Goal: Task Accomplishment & Management: Use online tool/utility

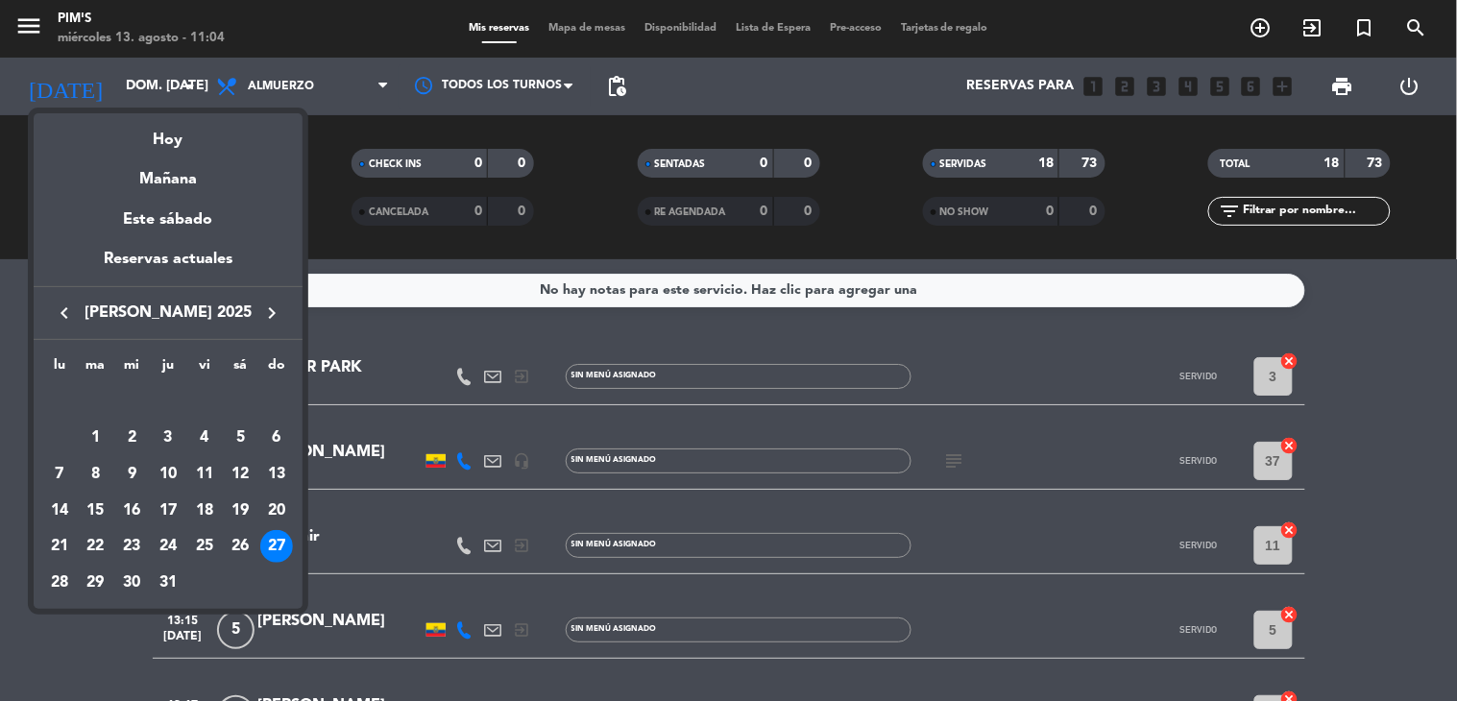
scroll to position [1236, 0]
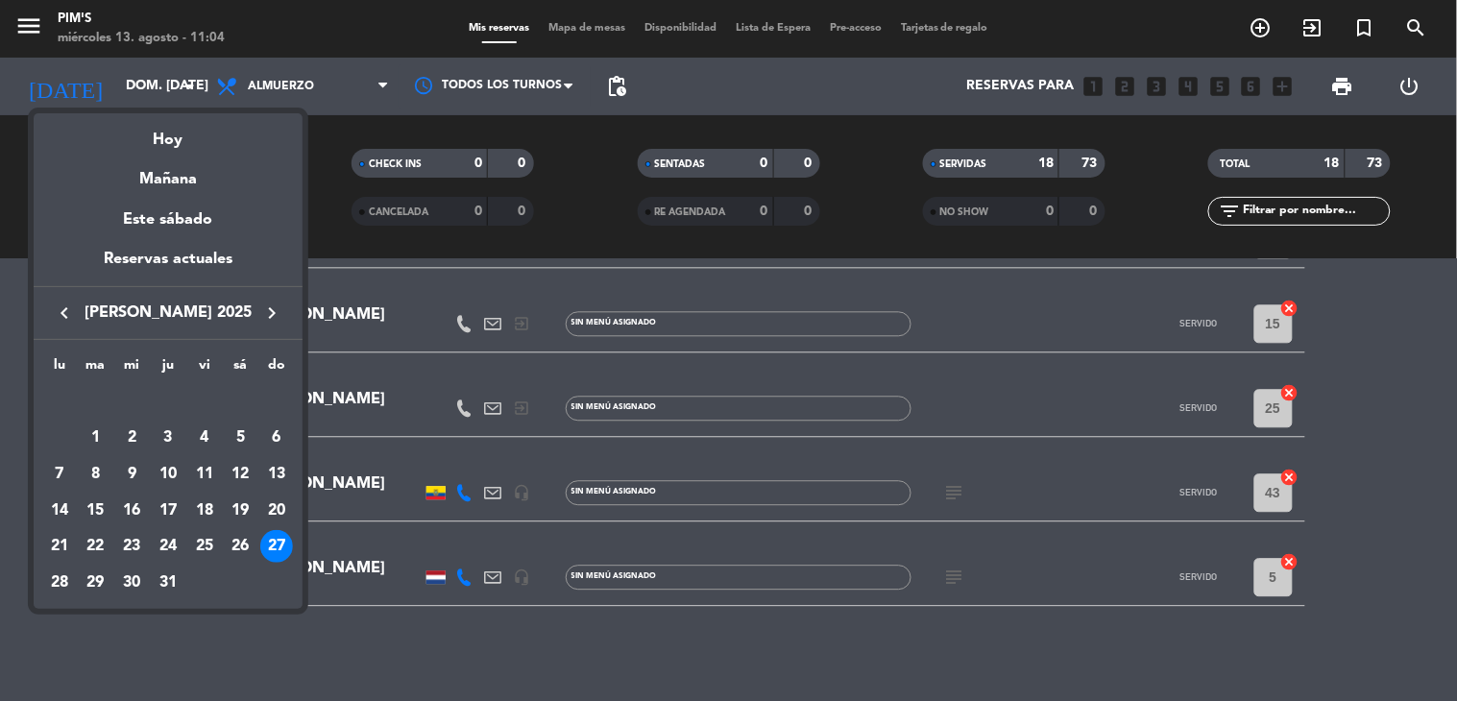
click at [263, 305] on icon "keyboard_arrow_right" at bounding box center [271, 313] width 23 height 23
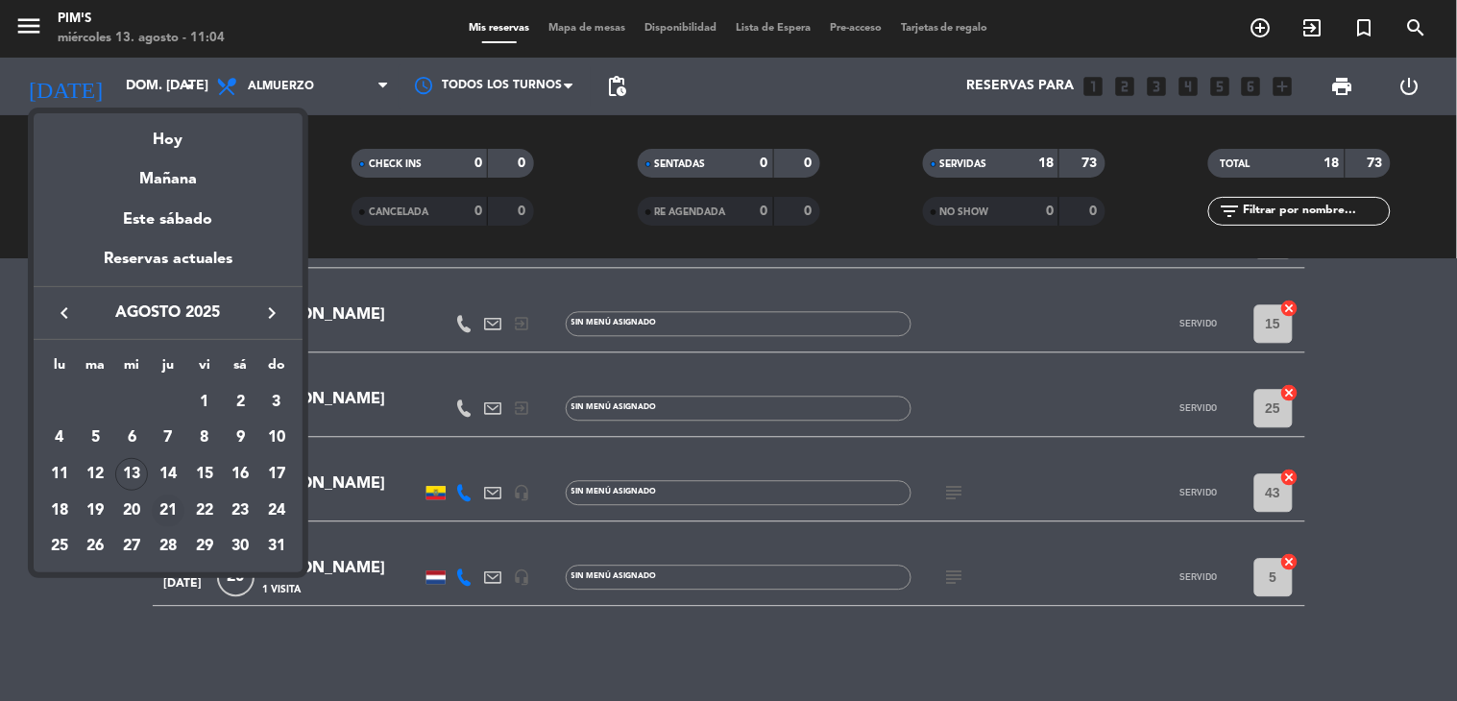
click at [176, 512] on div "21" at bounding box center [168, 511] width 33 height 33
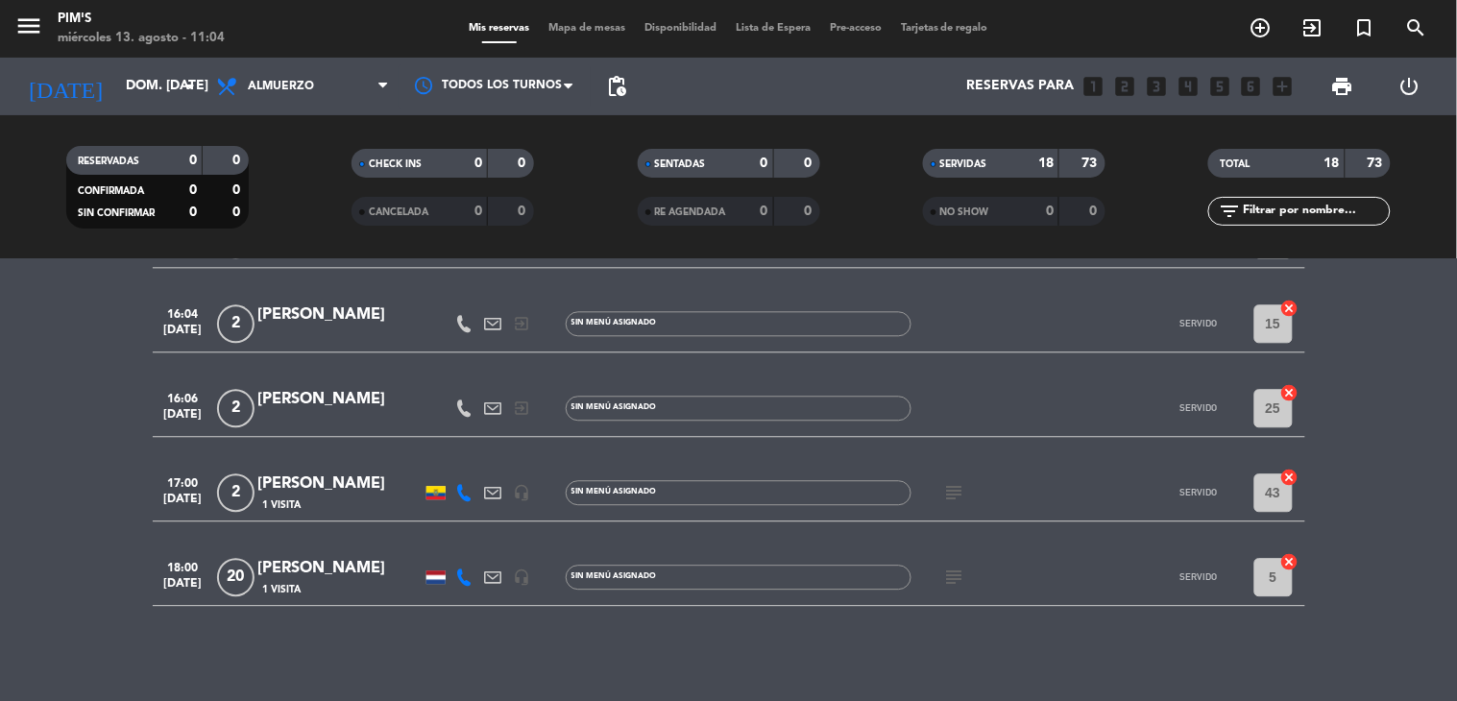
type input "jue. 21 ago."
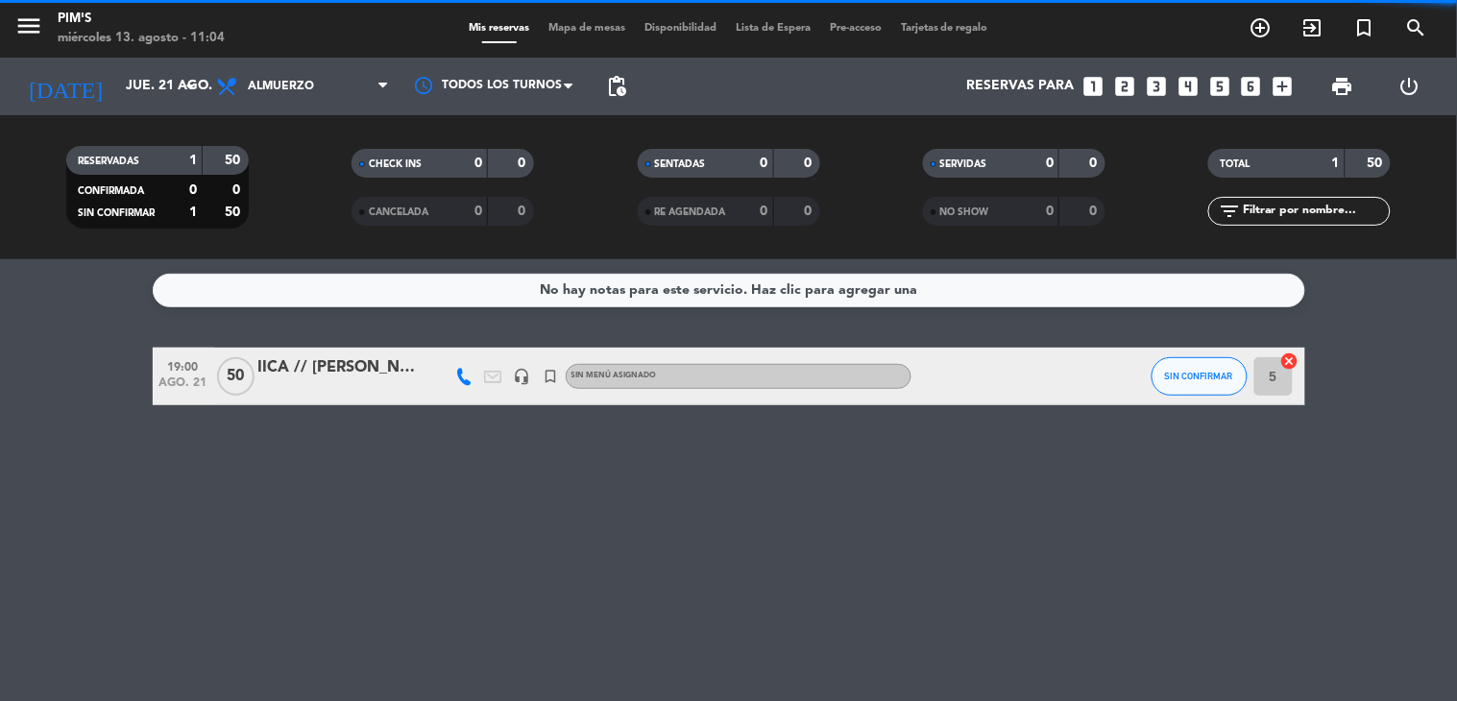
scroll to position [0, 0]
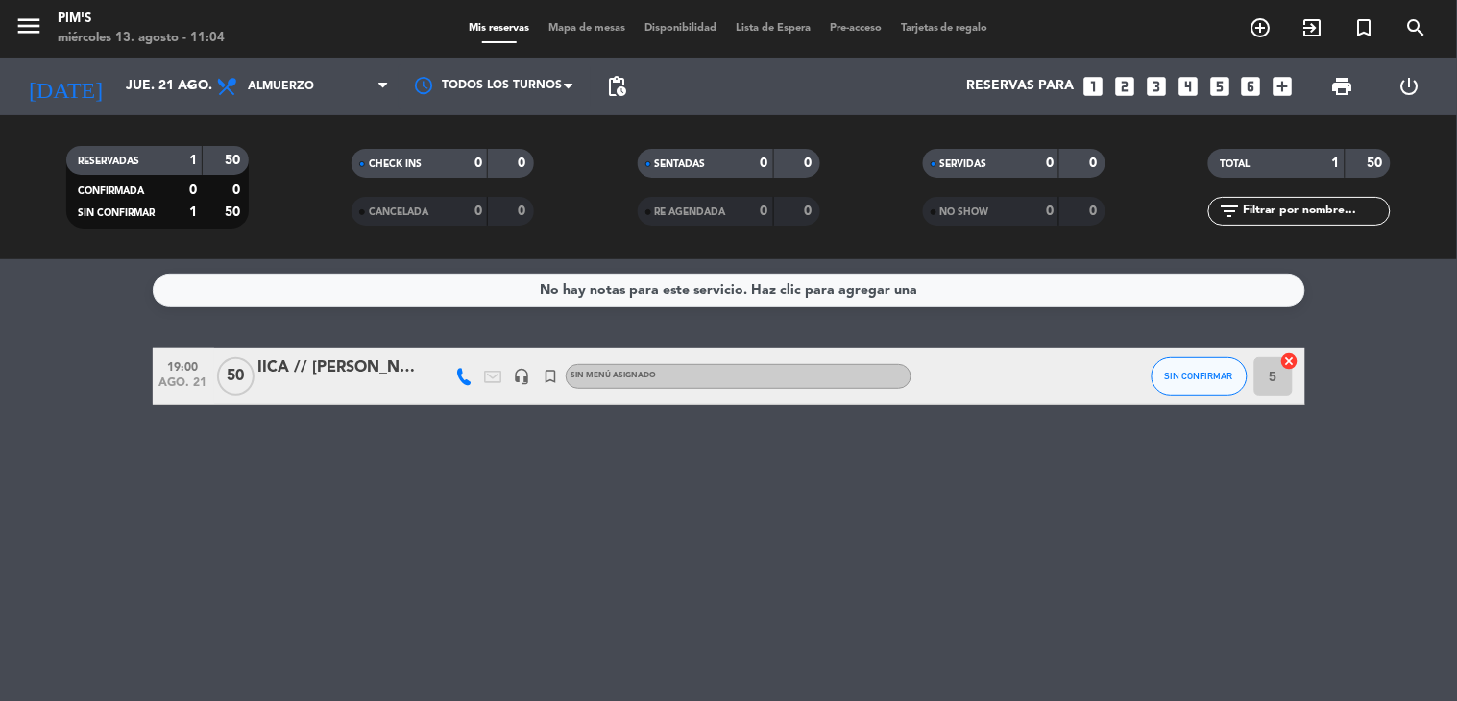
click at [514, 379] on icon "headset_mic" at bounding box center [522, 376] width 17 height 17
click at [475, 423] on div "No hay notas para este servicio. Haz clic para agregar una 19:00 ago. 21 50 IIC…" at bounding box center [728, 480] width 1457 height 442
click at [357, 362] on div "IICA // [PERSON_NAME]" at bounding box center [339, 367] width 163 height 25
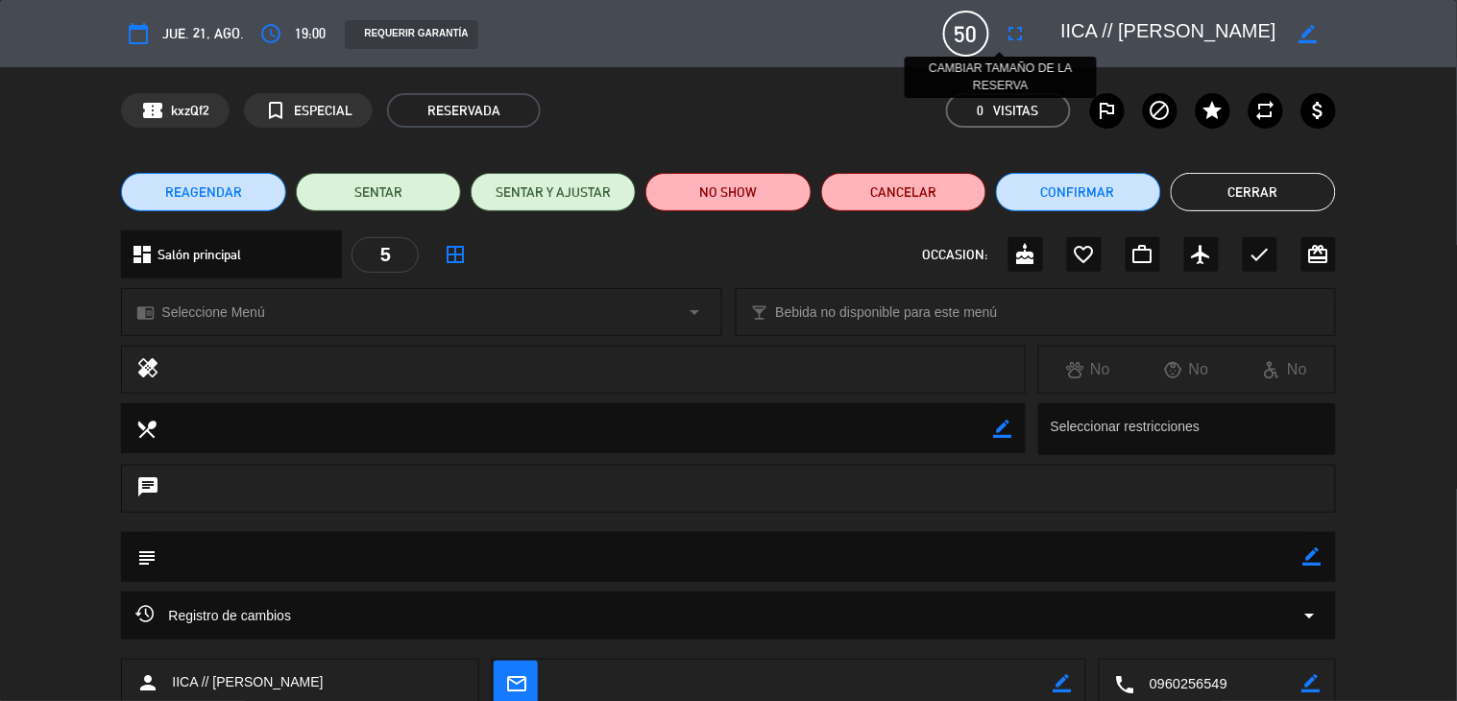
click at [999, 36] on button "fullscreen" at bounding box center [1016, 33] width 35 height 35
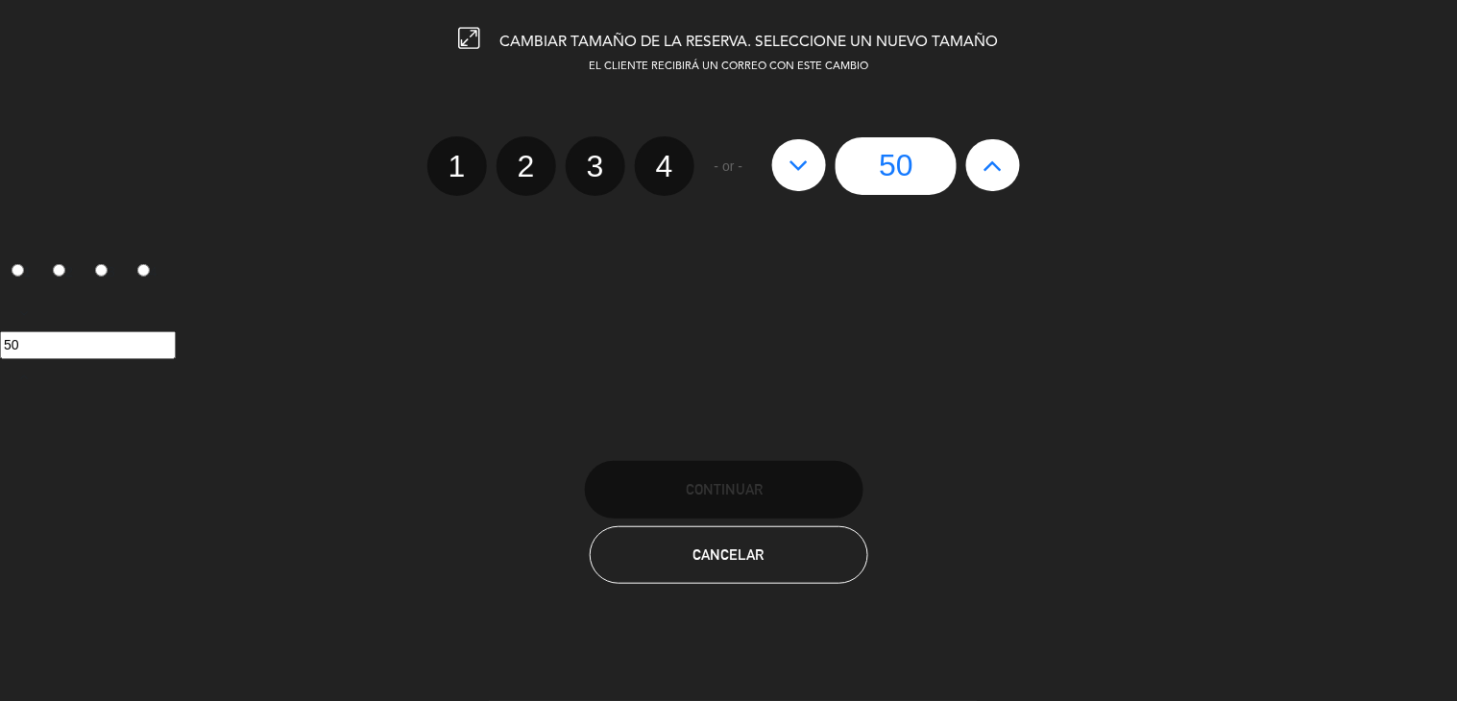
click at [990, 159] on icon at bounding box center [993, 165] width 20 height 31
type input "51"
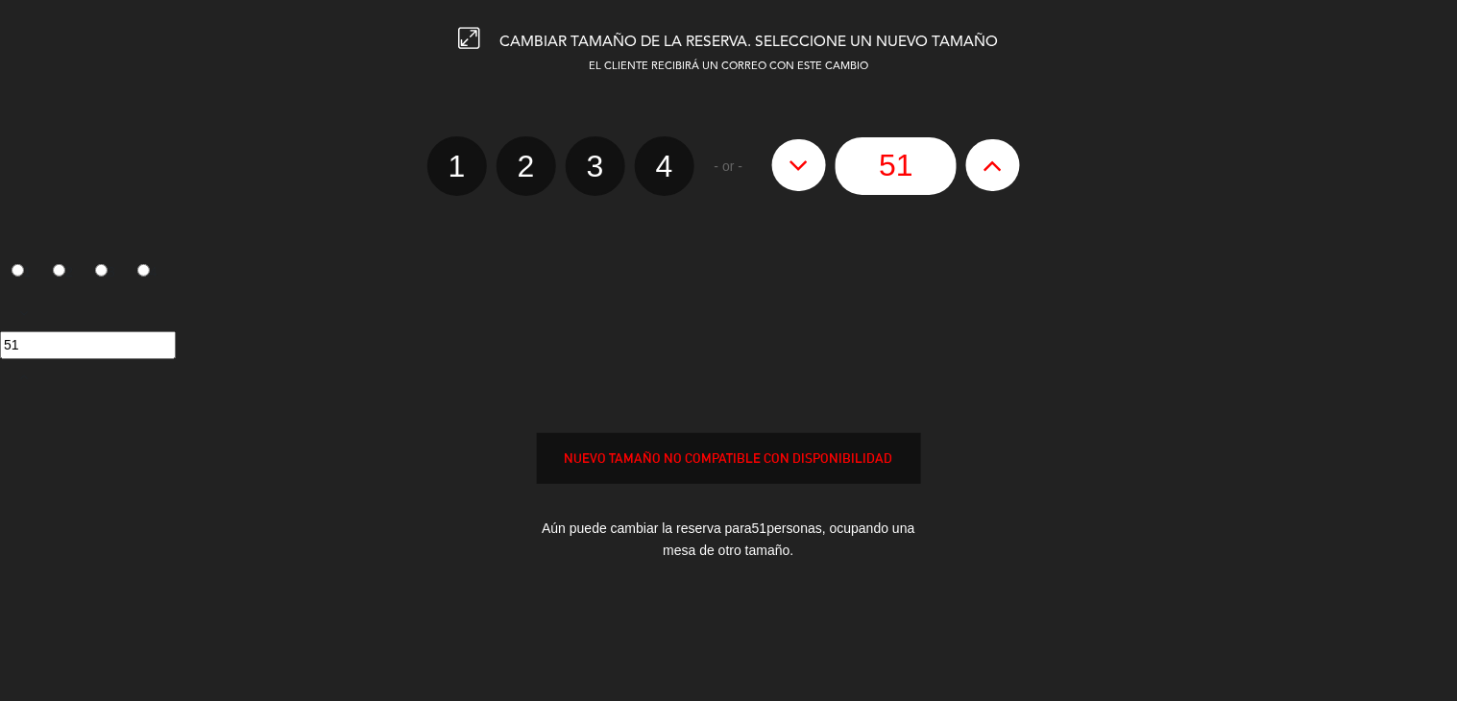
click at [990, 159] on icon at bounding box center [993, 165] width 20 height 31
type input "52"
click at [990, 159] on icon at bounding box center [993, 165] width 20 height 31
type input "53"
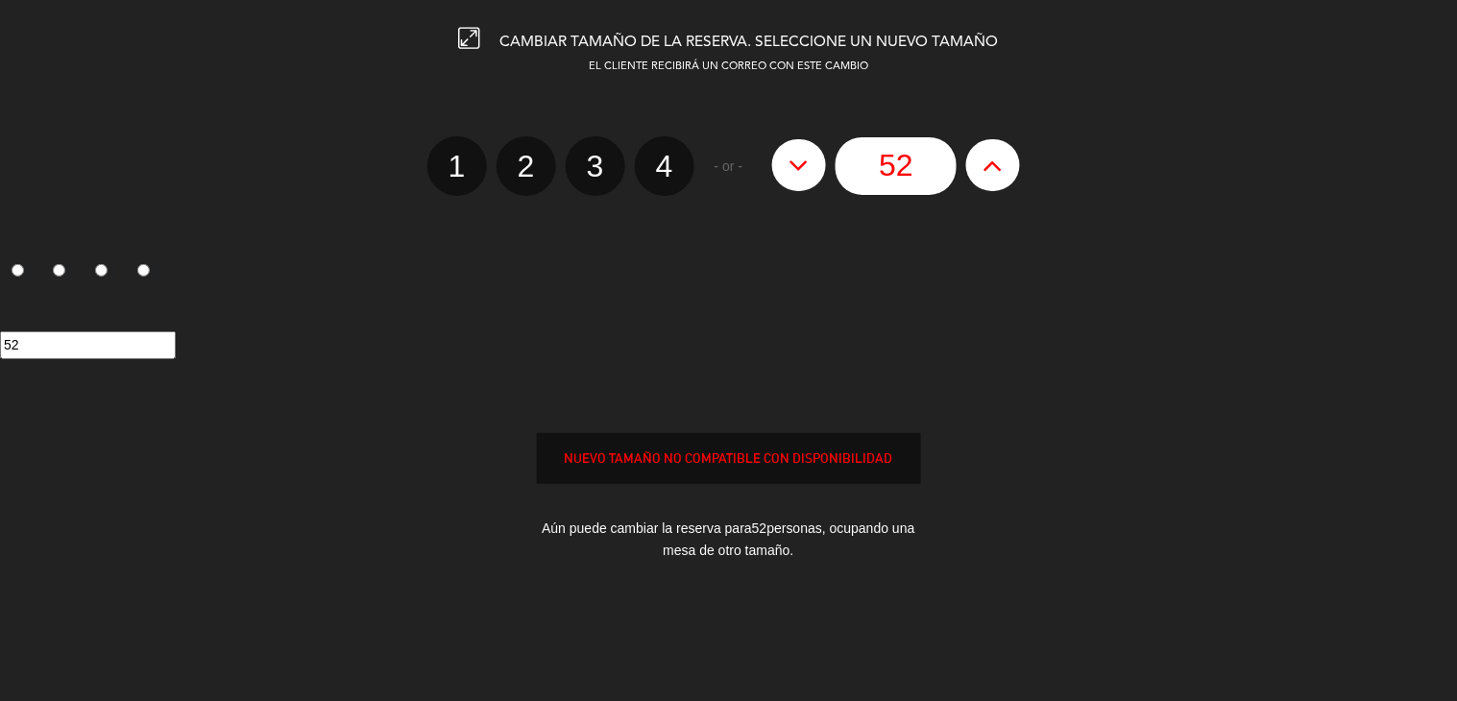
type input "53"
click at [990, 159] on icon at bounding box center [993, 165] width 20 height 31
type input "54"
click at [990, 159] on icon at bounding box center [993, 165] width 20 height 31
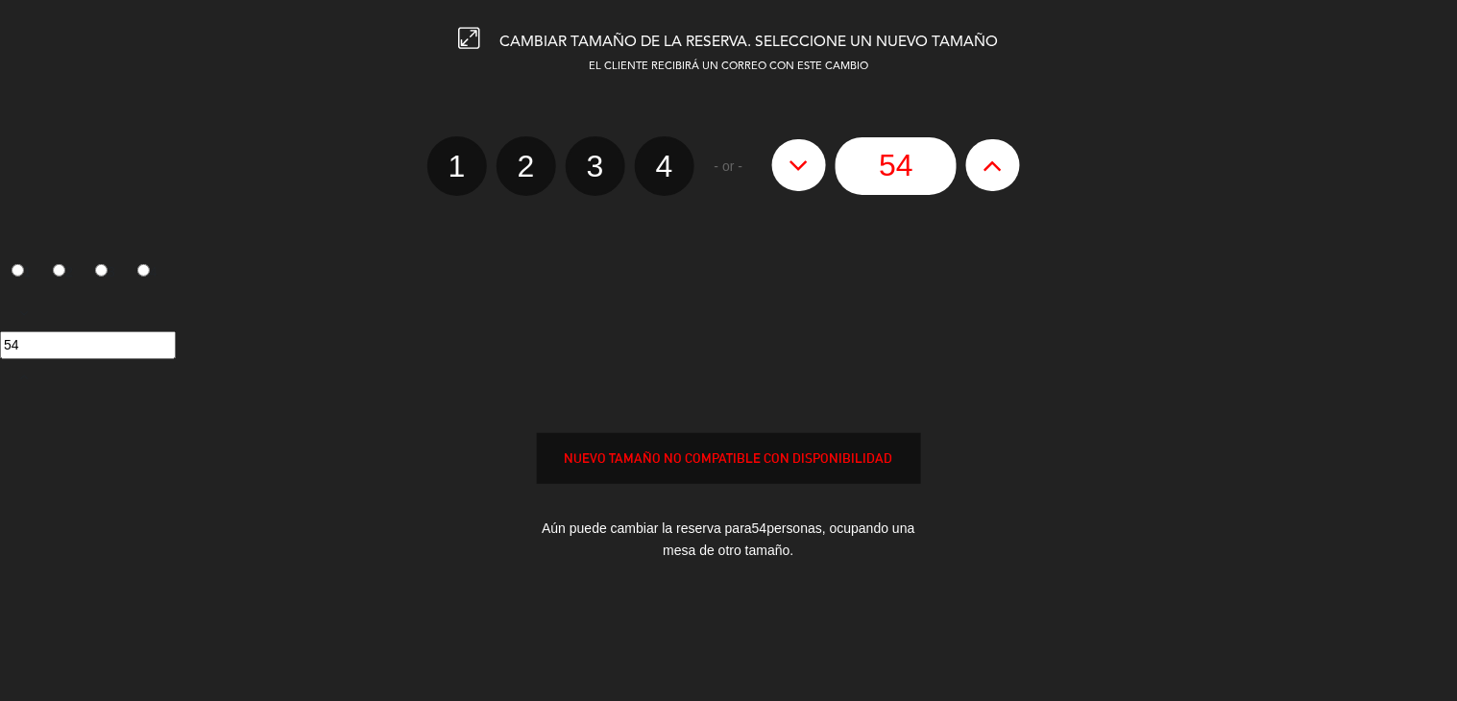
type input "55"
click at [990, 159] on icon at bounding box center [993, 165] width 20 height 31
type input "56"
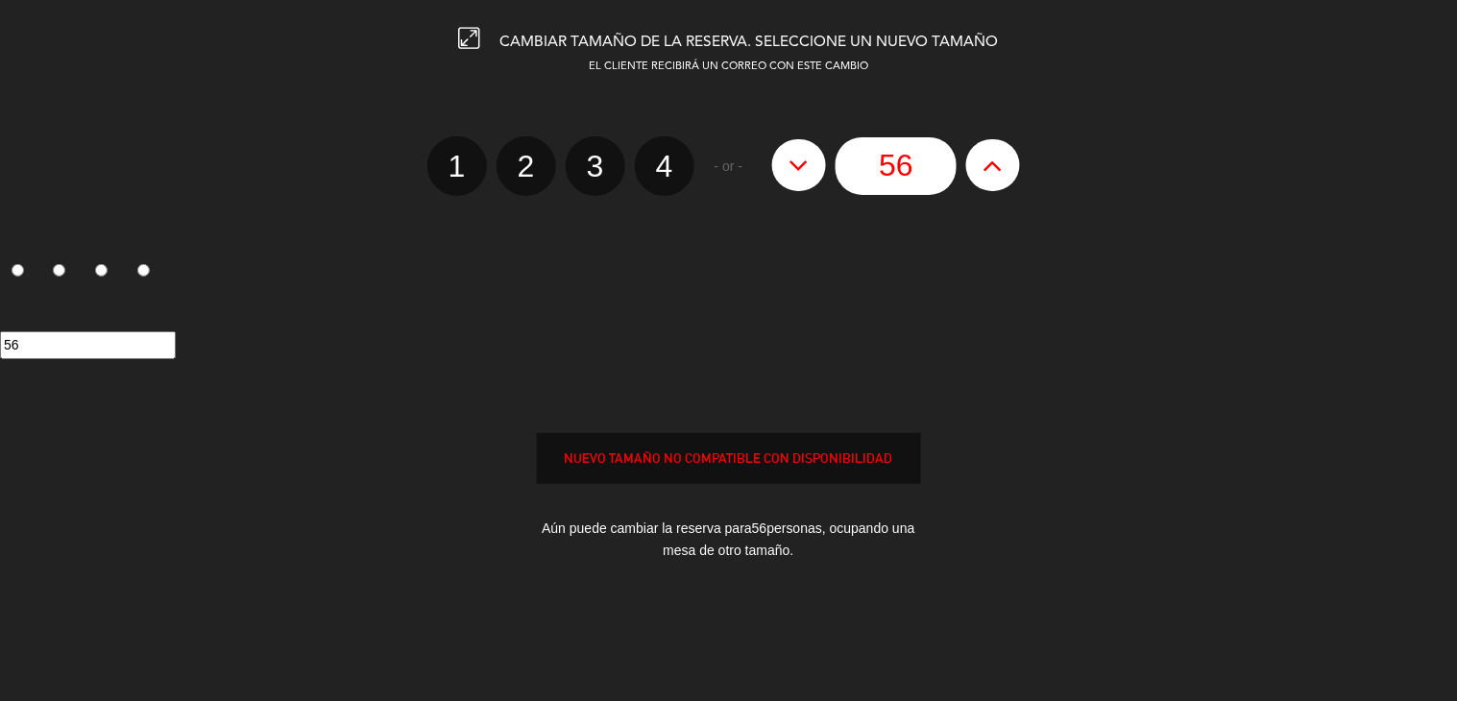
click at [990, 159] on icon at bounding box center [993, 165] width 20 height 31
type input "57"
click at [990, 159] on icon at bounding box center [993, 165] width 20 height 31
type input "58"
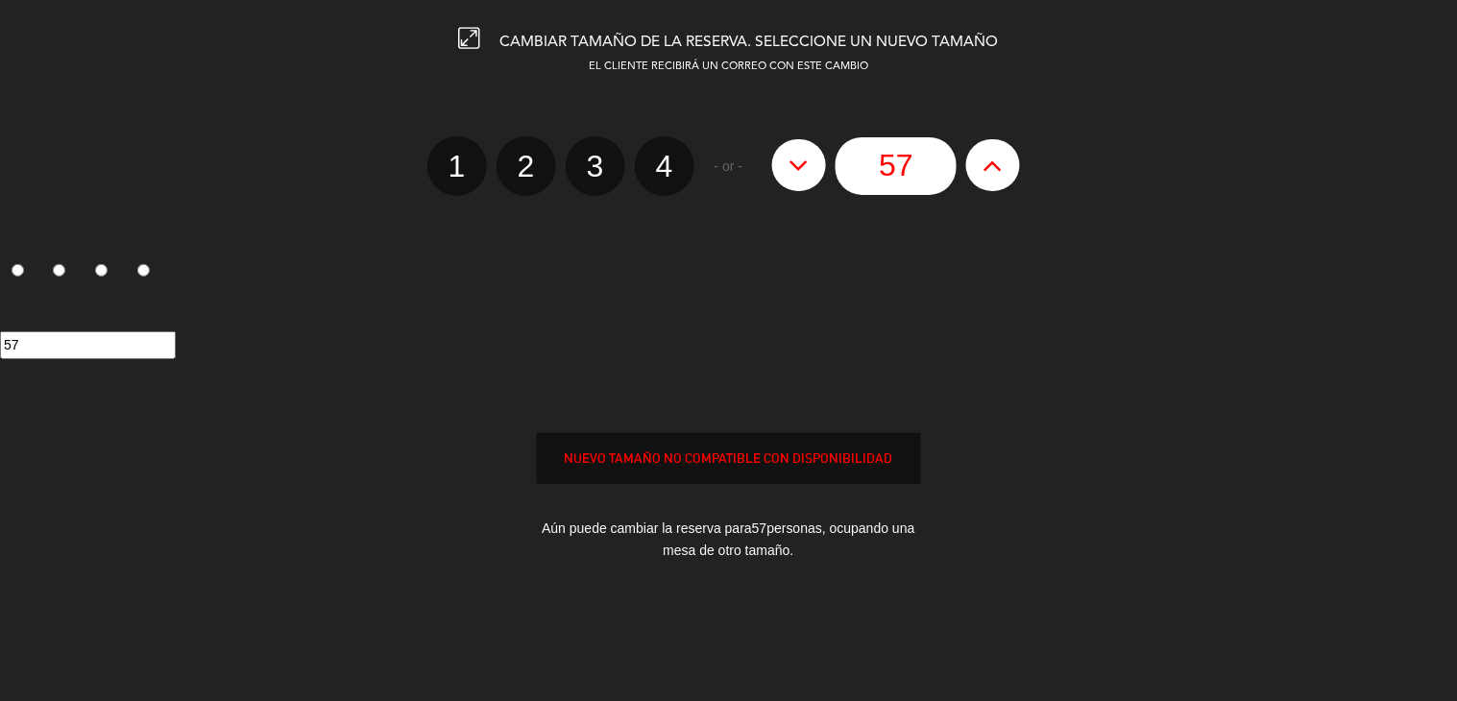
type input "58"
click at [990, 159] on icon at bounding box center [993, 165] width 20 height 31
type input "59"
click at [990, 159] on icon at bounding box center [993, 165] width 20 height 31
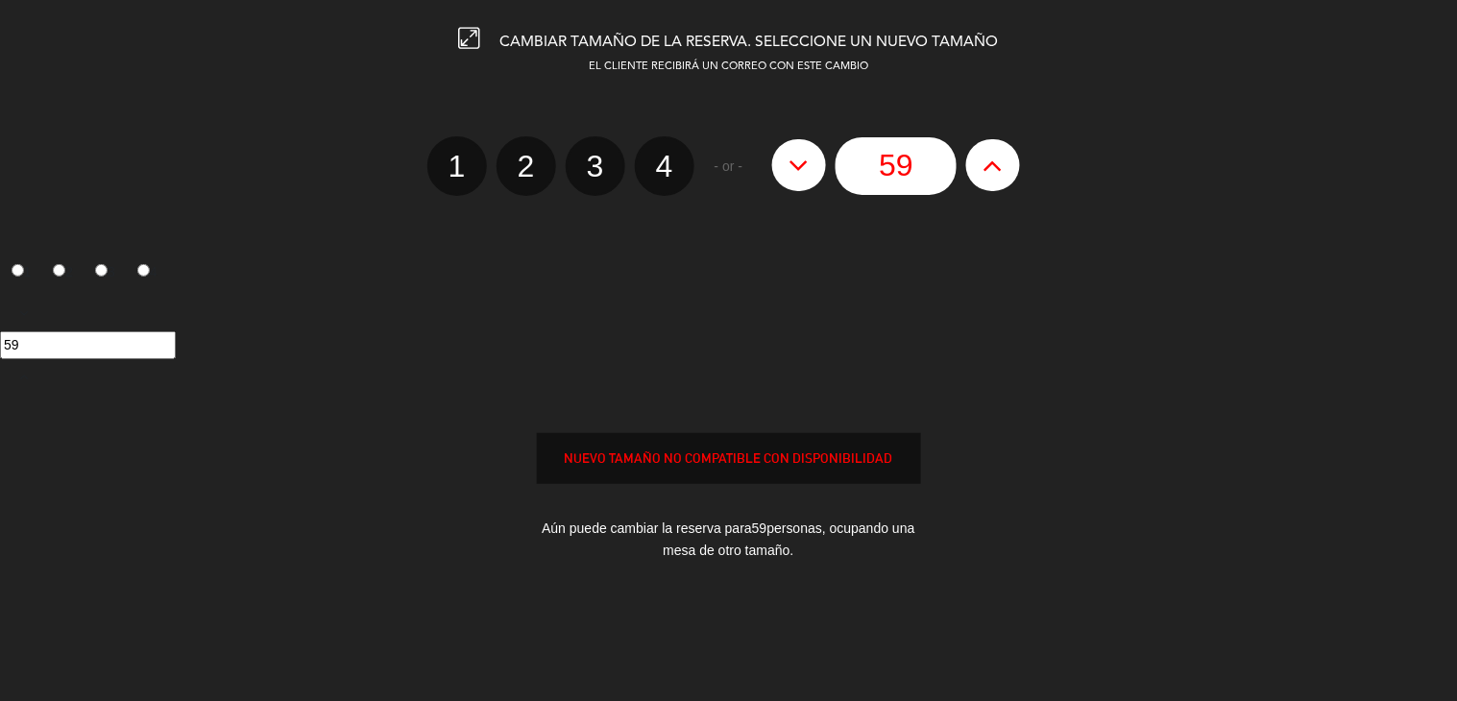
type input "60"
click at [990, 159] on icon at bounding box center [993, 165] width 20 height 31
type input "61"
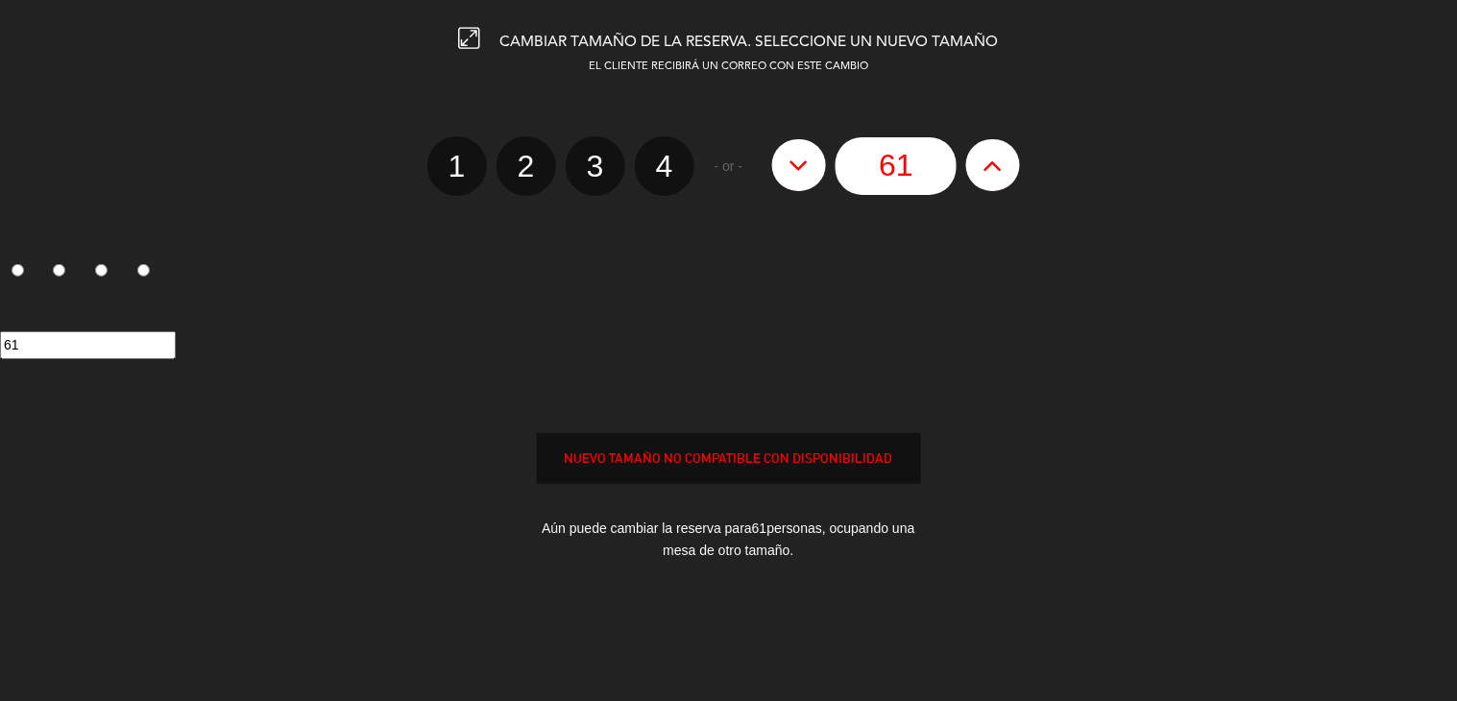
click at [990, 159] on icon at bounding box center [993, 165] width 20 height 31
type input "62"
click at [990, 159] on icon at bounding box center [993, 165] width 20 height 31
type input "63"
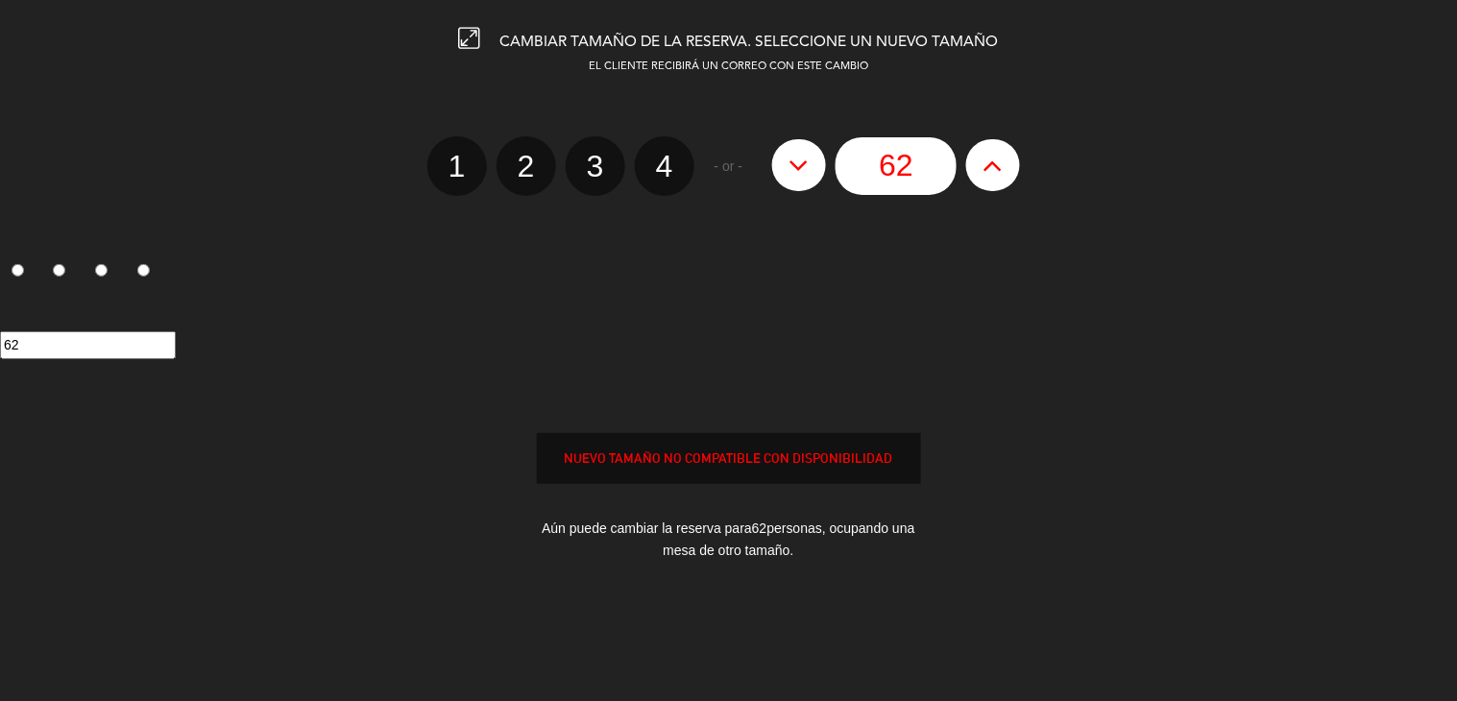
type input "63"
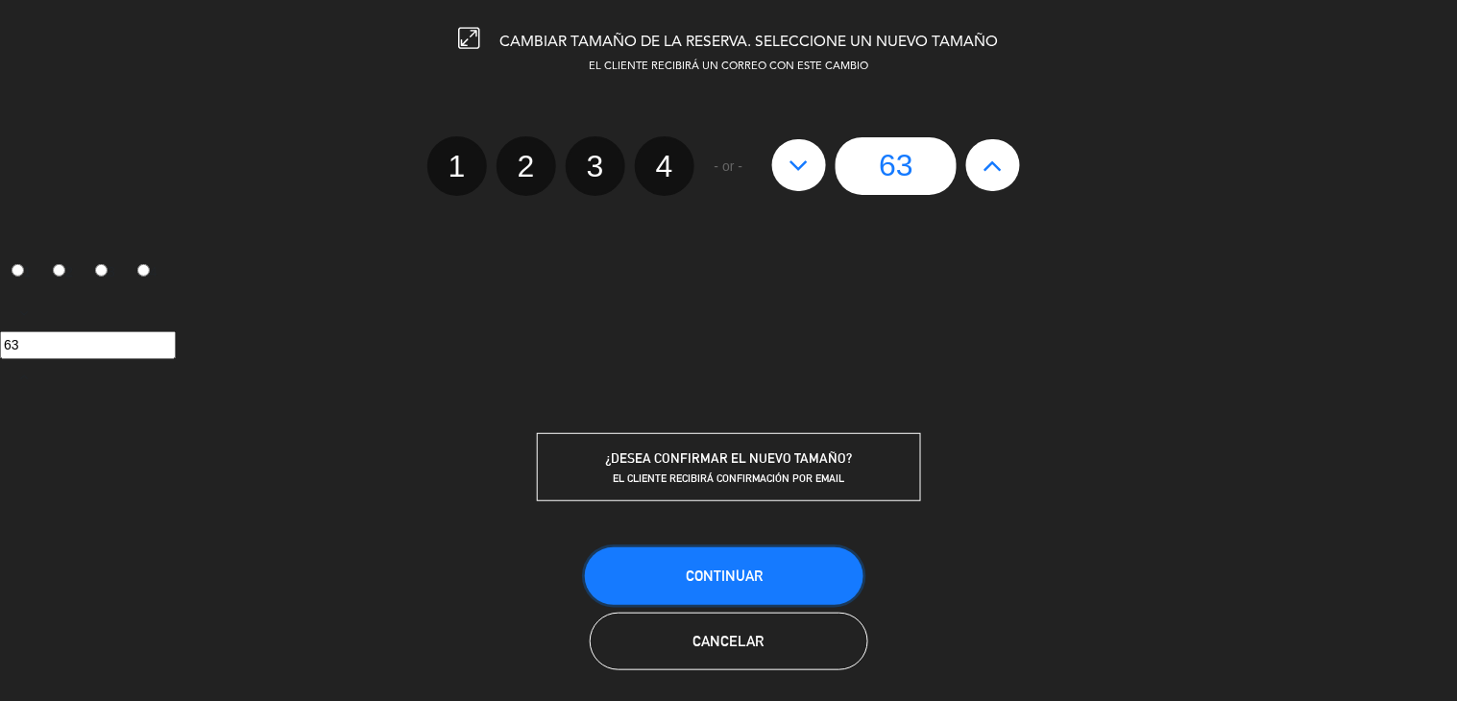
click at [761, 571] on button "Continuar" at bounding box center [724, 576] width 279 height 58
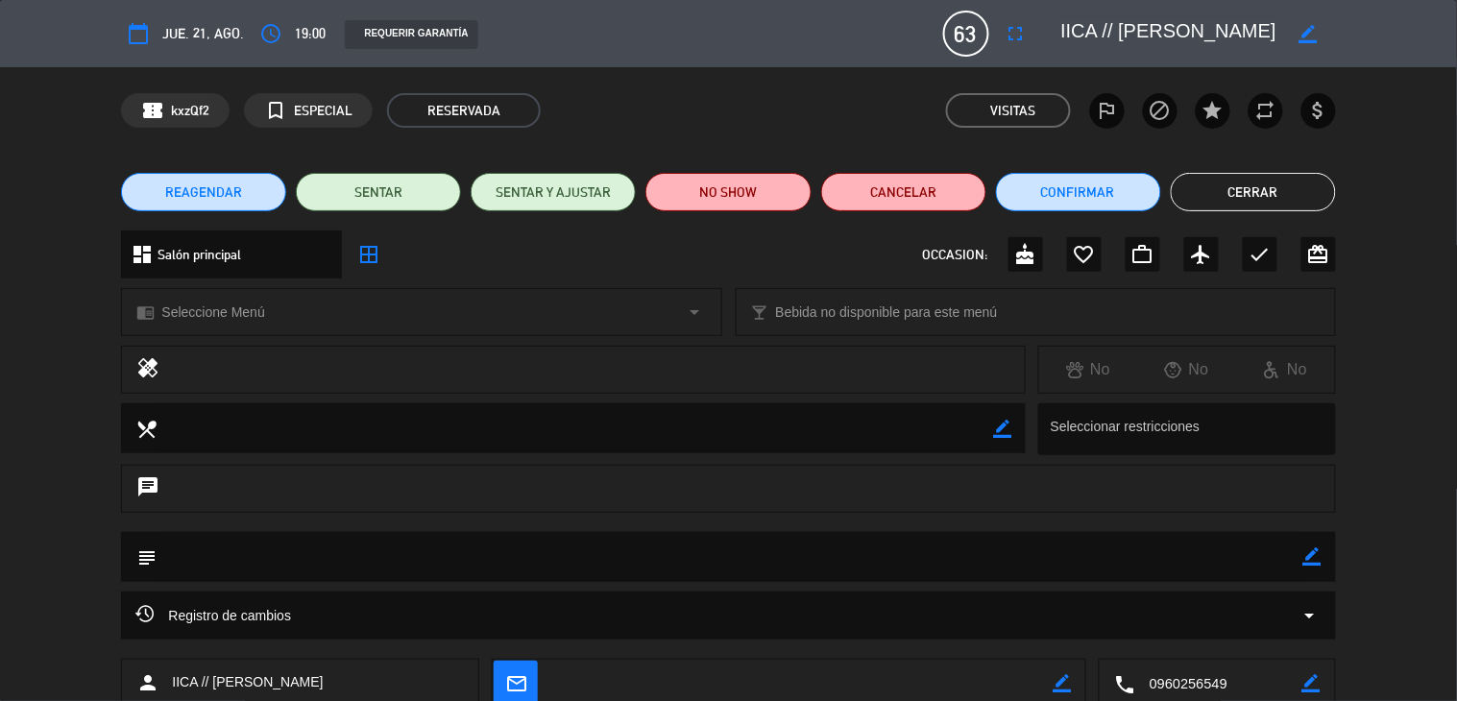
click at [1231, 178] on button "Cerrar" at bounding box center [1253, 192] width 165 height 38
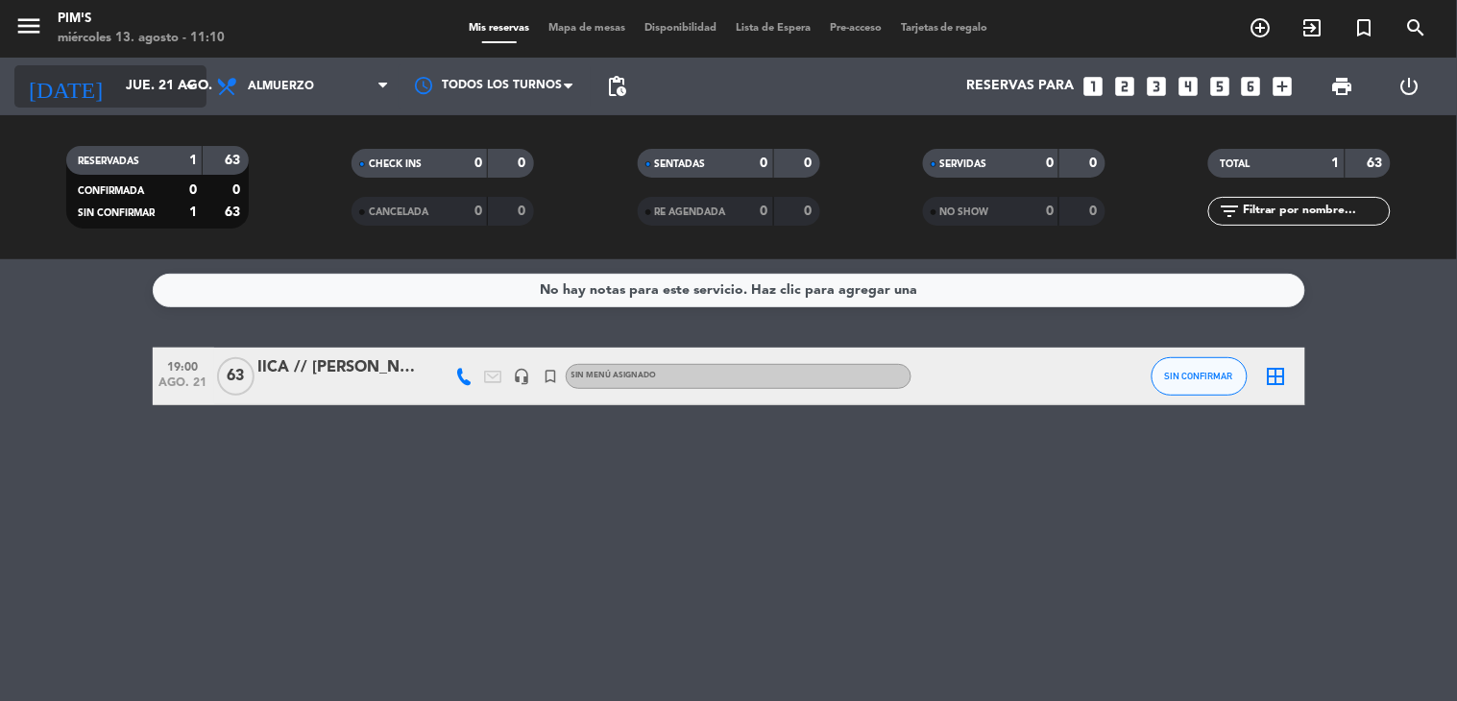
click at [177, 81] on input "jue. 21 ago." at bounding box center [207, 86] width 182 height 35
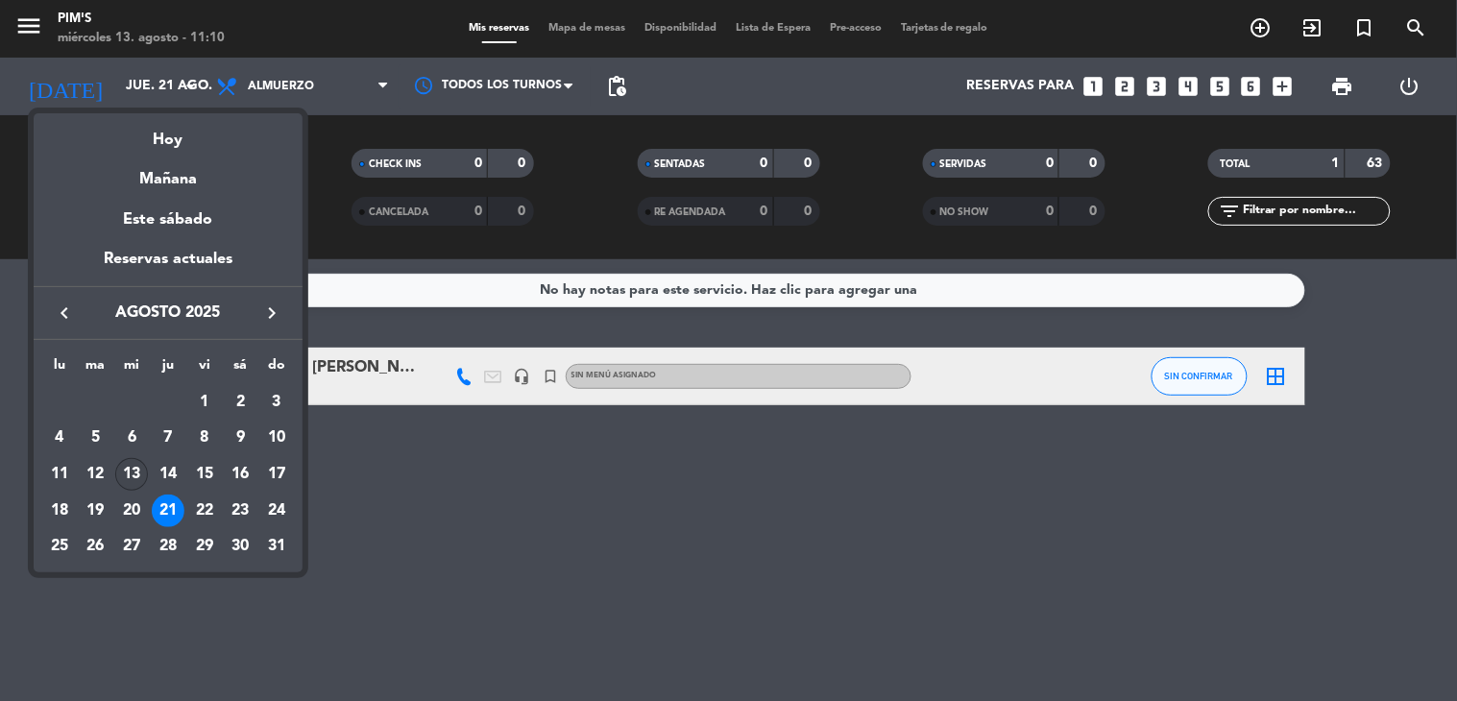
click at [134, 474] on div "13" at bounding box center [131, 474] width 33 height 33
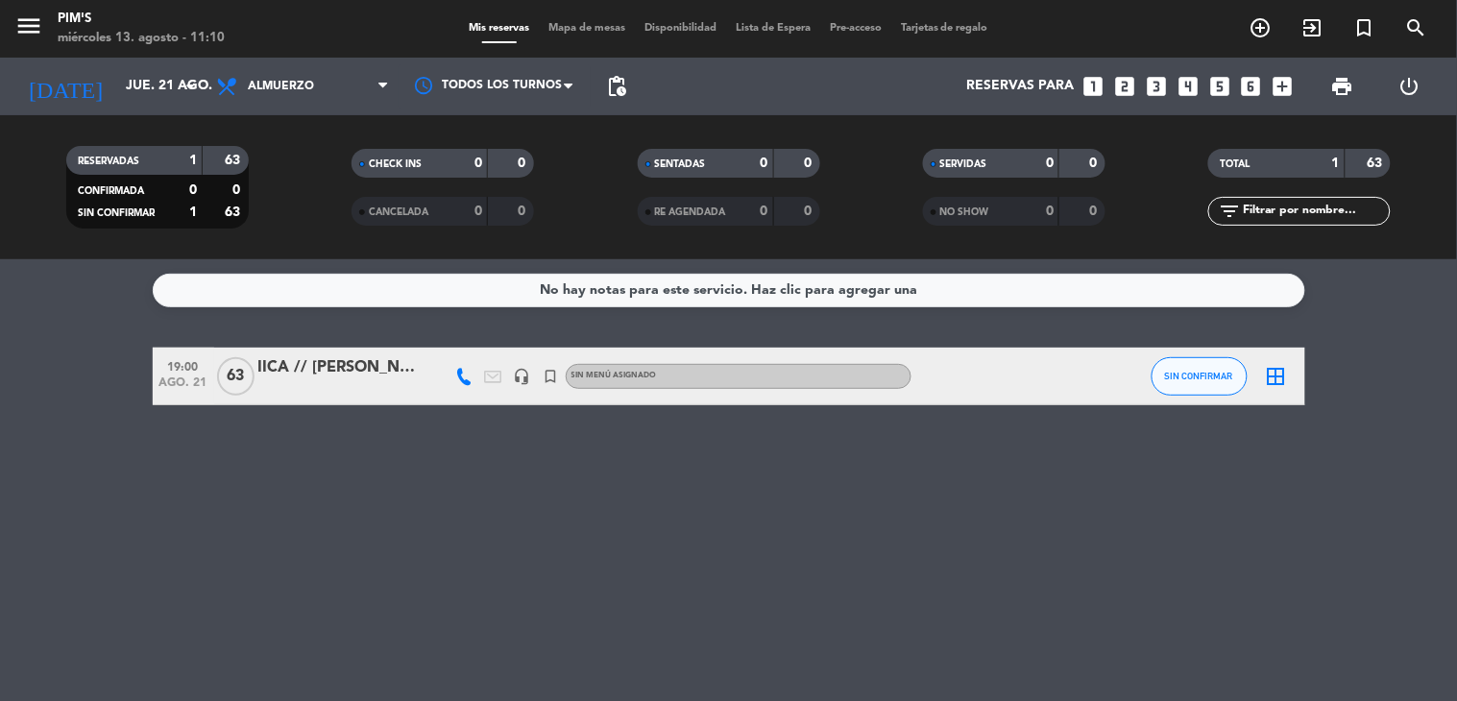
type input "mié. 13 ago."
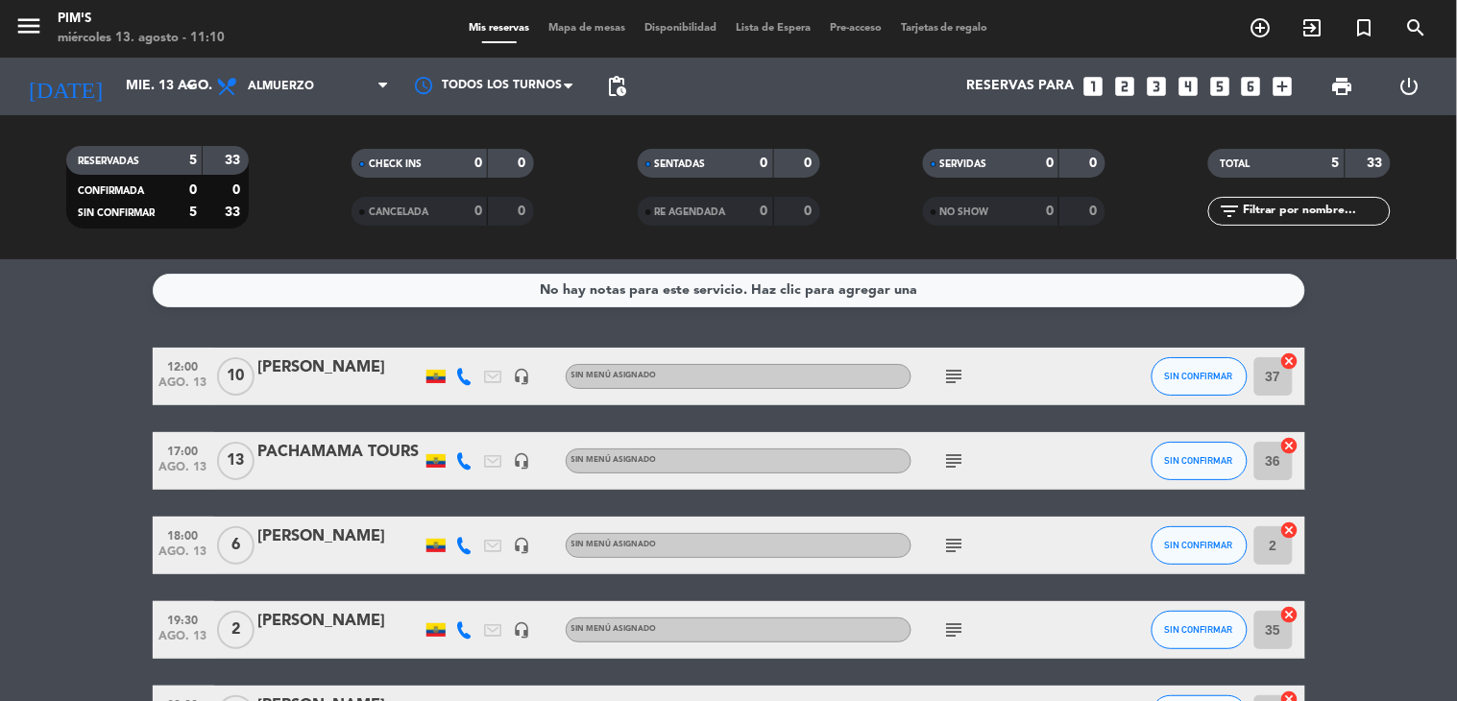
click at [327, 371] on div "[PERSON_NAME]" at bounding box center [339, 367] width 163 height 25
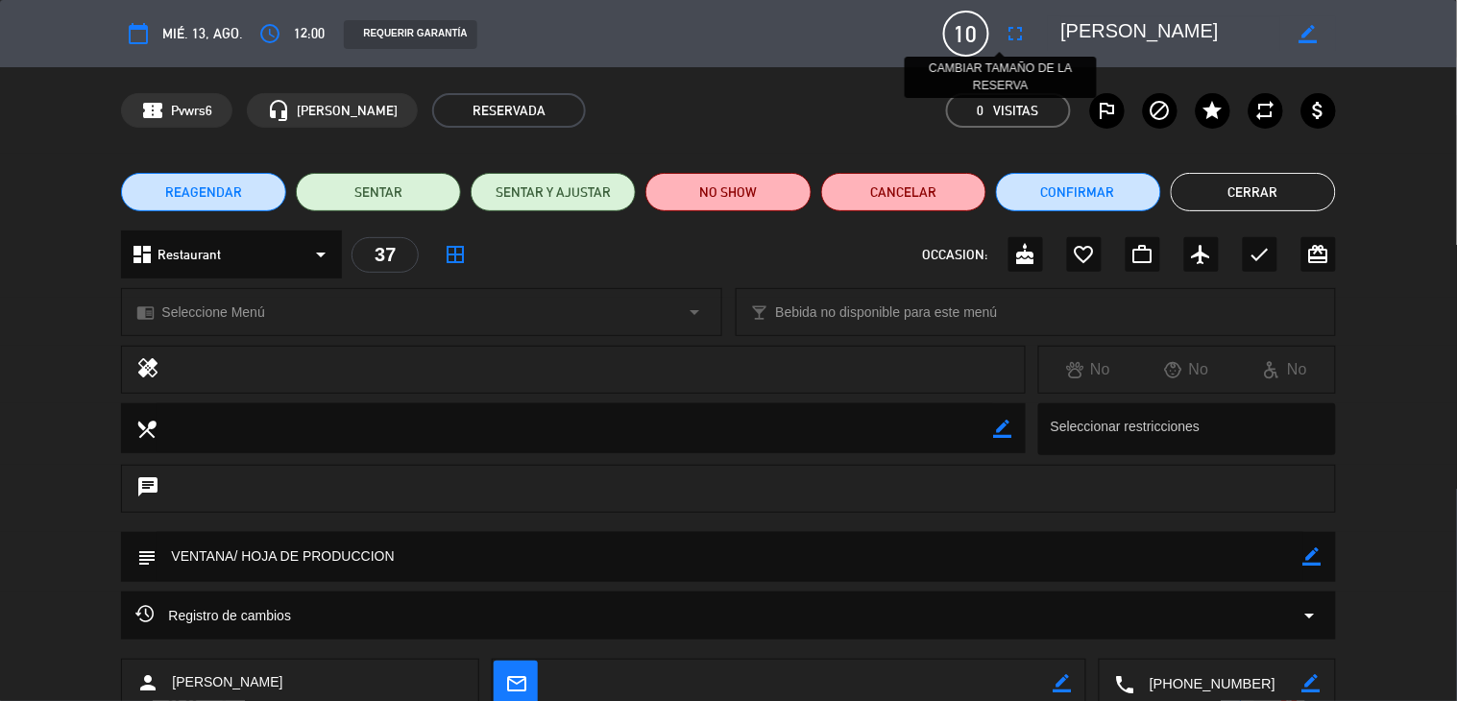
click at [1005, 31] on icon "fullscreen" at bounding box center [1016, 33] width 23 height 23
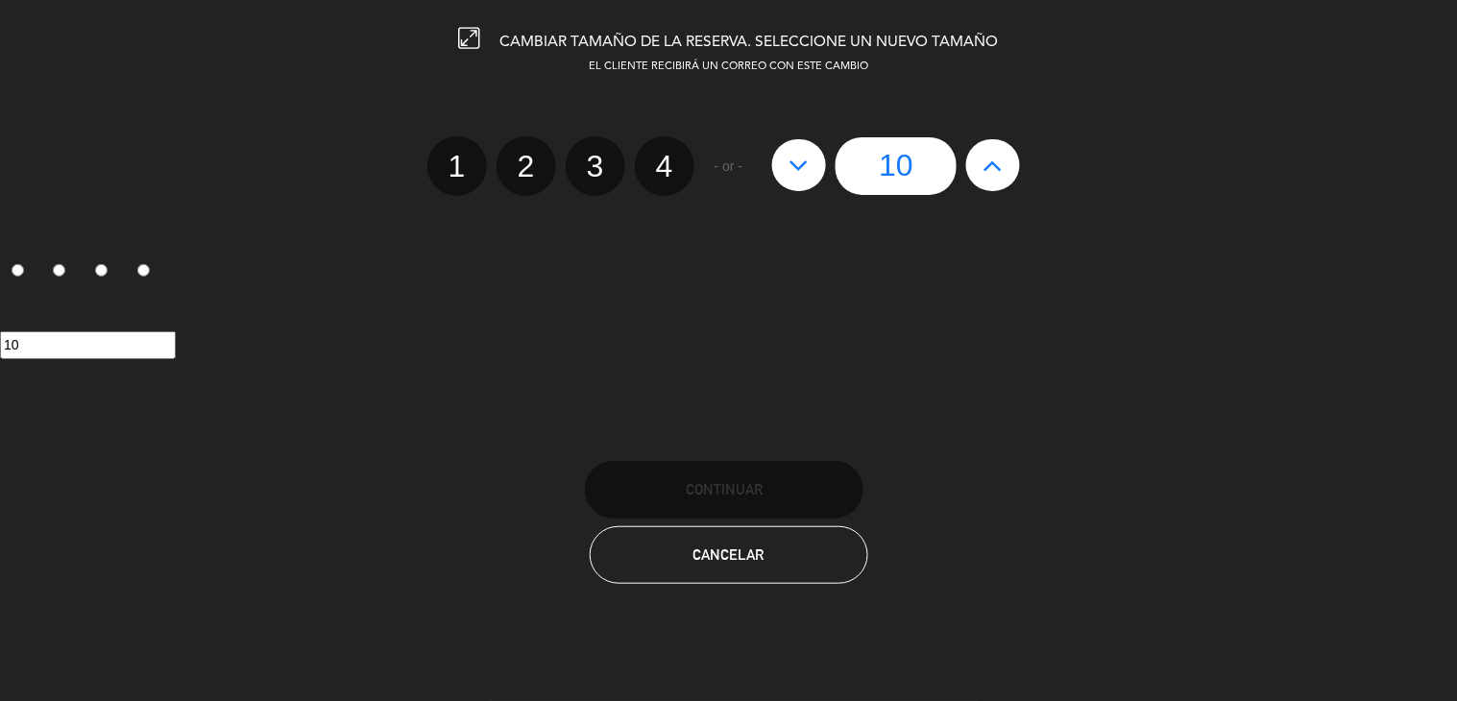
click at [800, 178] on icon at bounding box center [799, 165] width 20 height 31
type input "9"
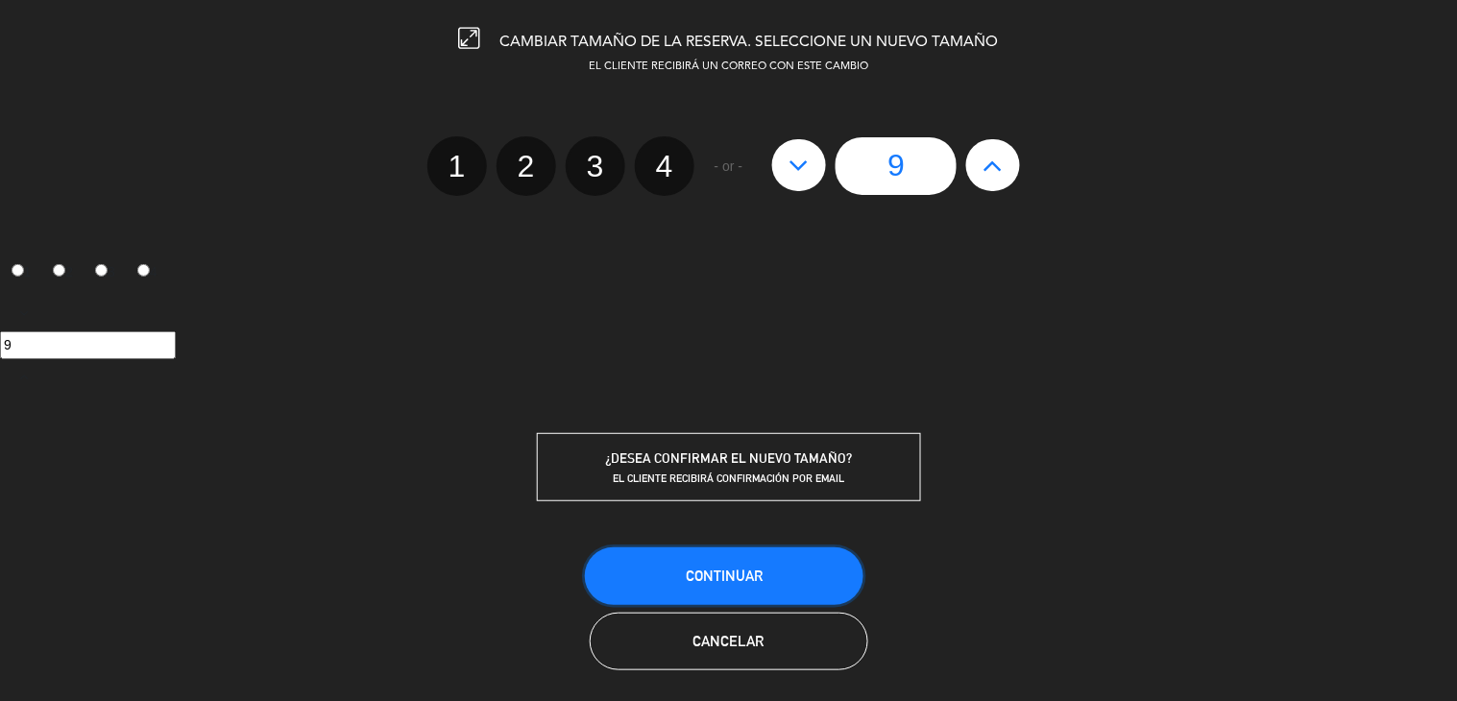
click at [804, 568] on button "Continuar" at bounding box center [724, 576] width 279 height 58
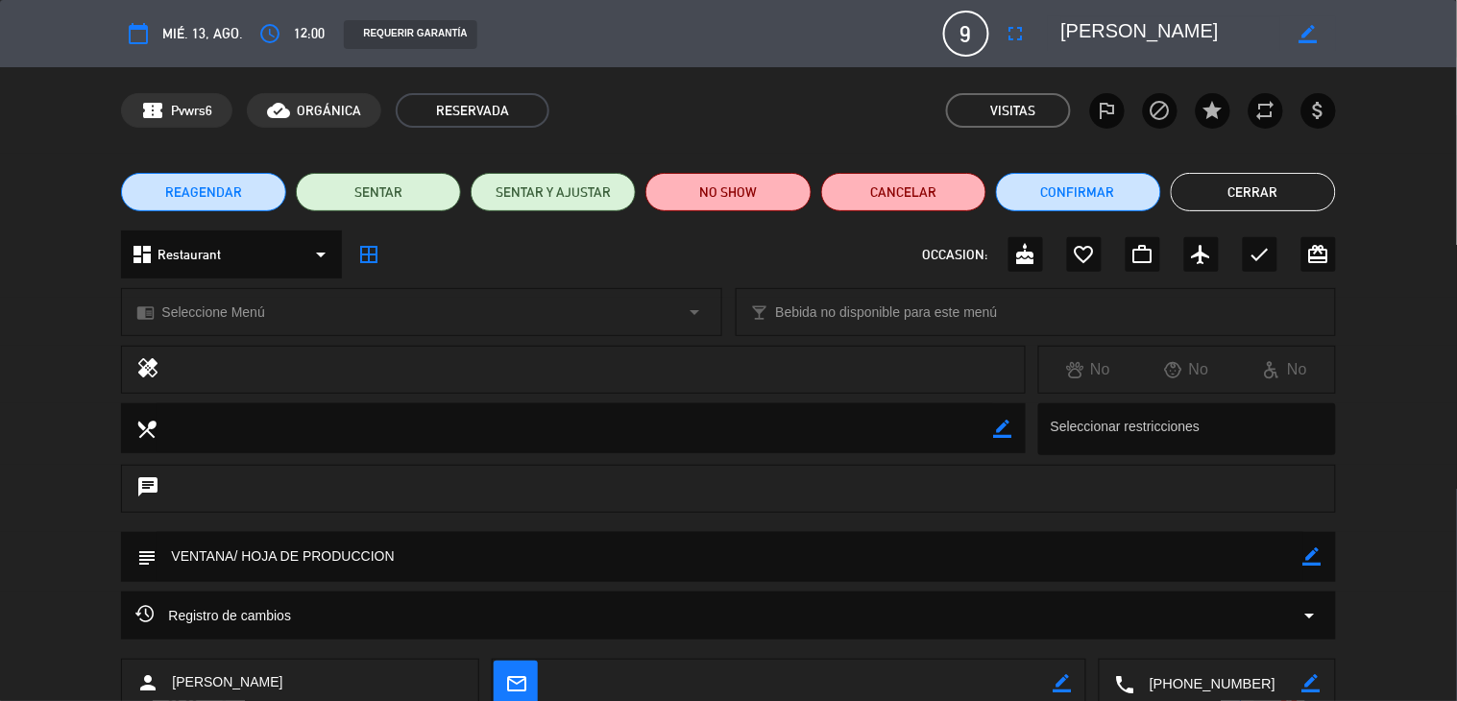
click at [1231, 217] on div "REAGENDAR SENTAR SENTAR Y AJUSTAR NO SHOW Cancelar Confirmar Cerrar" at bounding box center [728, 192] width 1457 height 77
click at [1221, 200] on button "Cerrar" at bounding box center [1253, 192] width 165 height 38
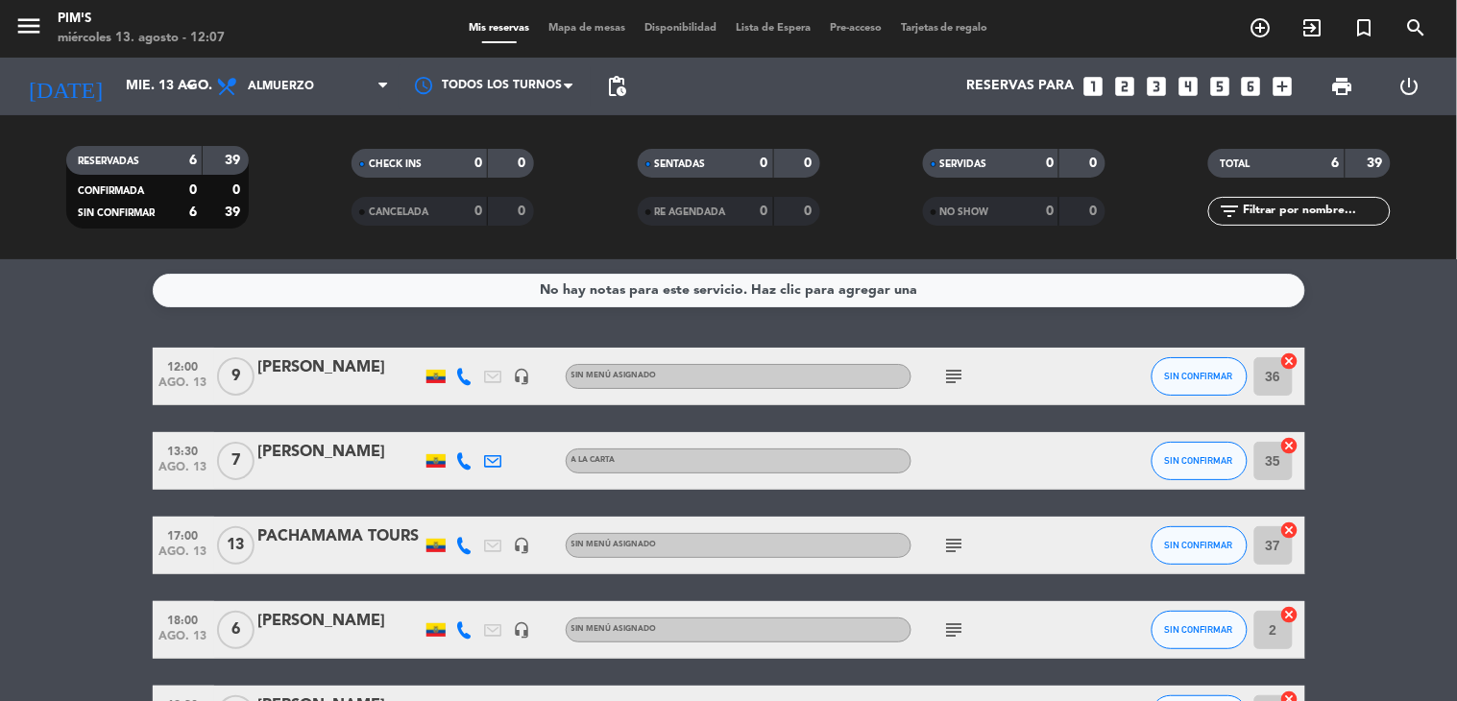
click at [352, 325] on div "No hay notas para este servicio. Haz clic para agregar una 12:00 ago. 13 9 [PER…" at bounding box center [728, 480] width 1457 height 442
drag, startPoint x: 168, startPoint y: 67, endPoint x: 178, endPoint y: 68, distance: 9.7
click at [178, 68] on div "[DATE] mié. 13 ago. arrow_drop_down" at bounding box center [110, 86] width 192 height 42
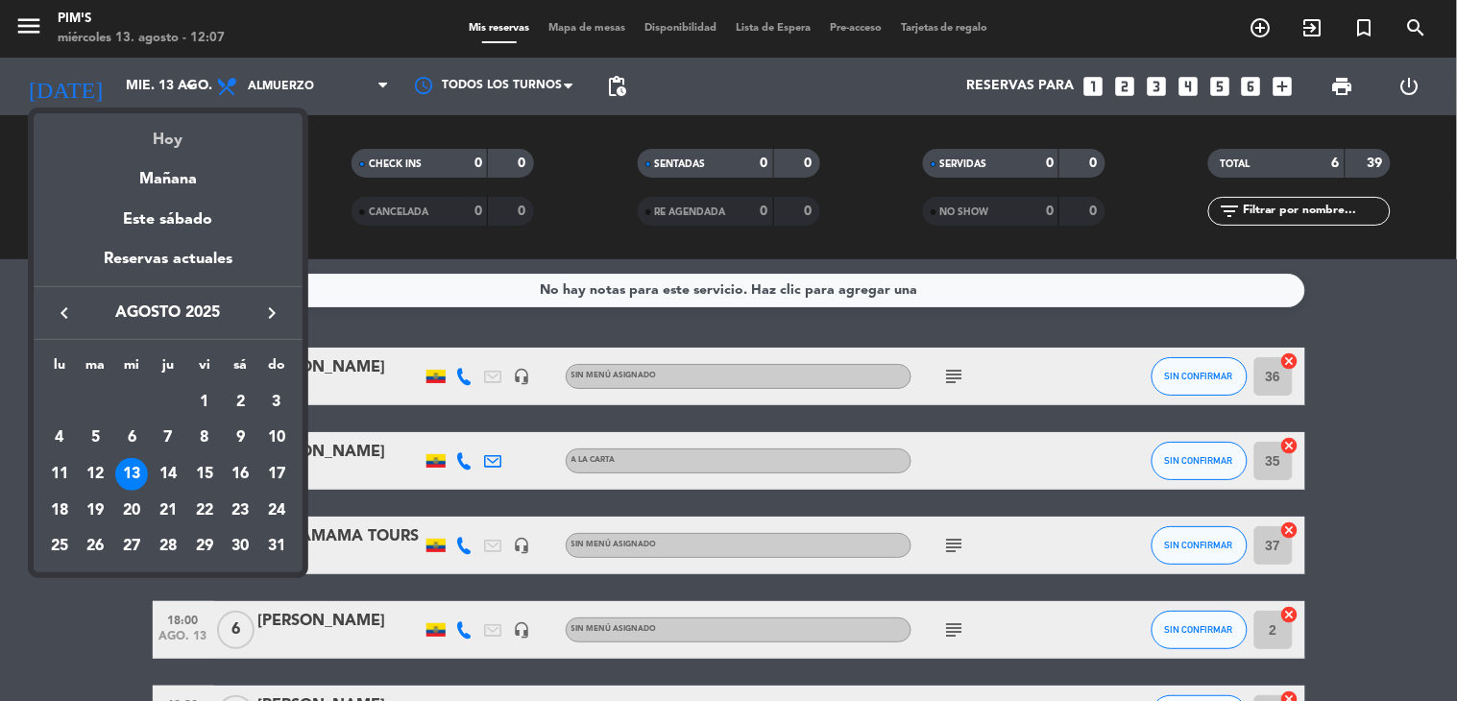
click at [164, 136] on div "Hoy" at bounding box center [168, 132] width 269 height 39
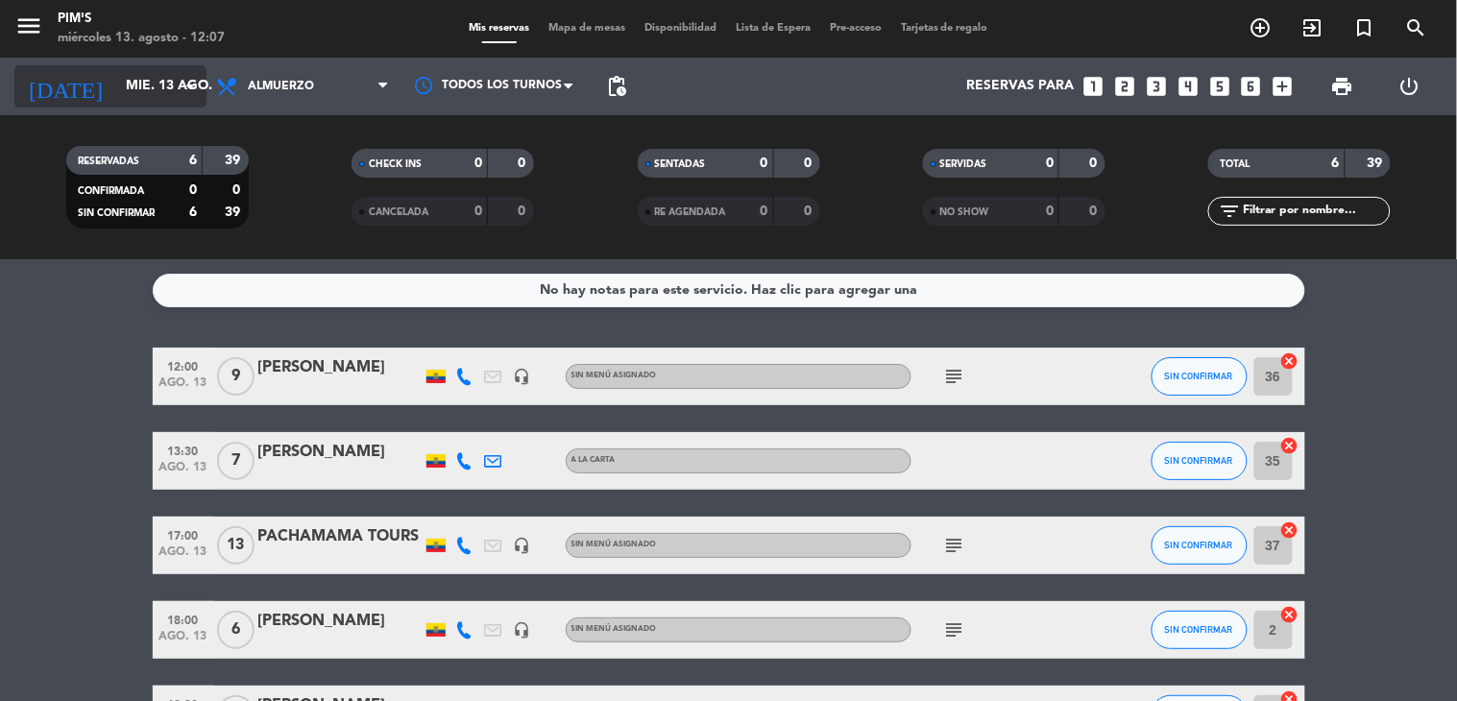
click at [155, 90] on input "mié. 13 ago." at bounding box center [207, 86] width 182 height 35
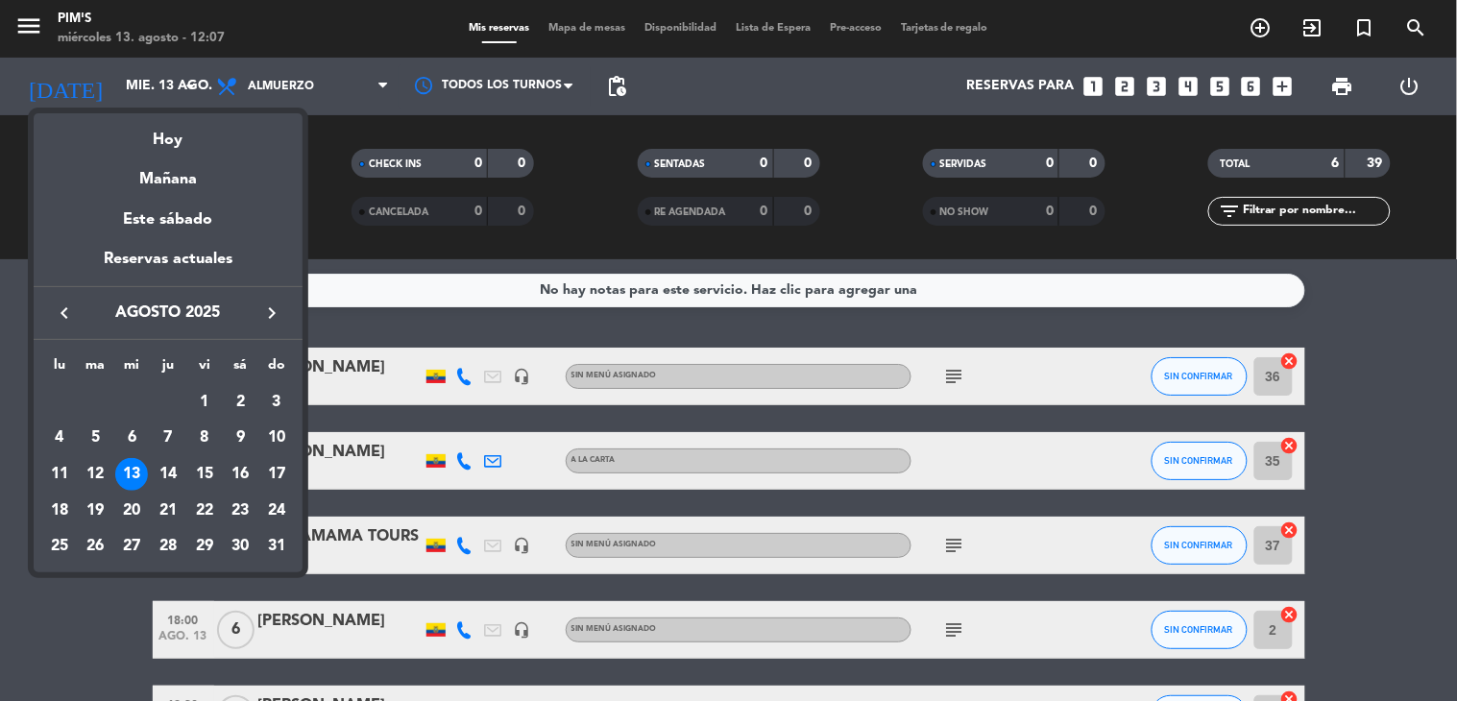
drag, startPoint x: 178, startPoint y: 145, endPoint x: 194, endPoint y: 125, distance: 25.9
click at [194, 125] on div "Hoy" at bounding box center [168, 132] width 269 height 39
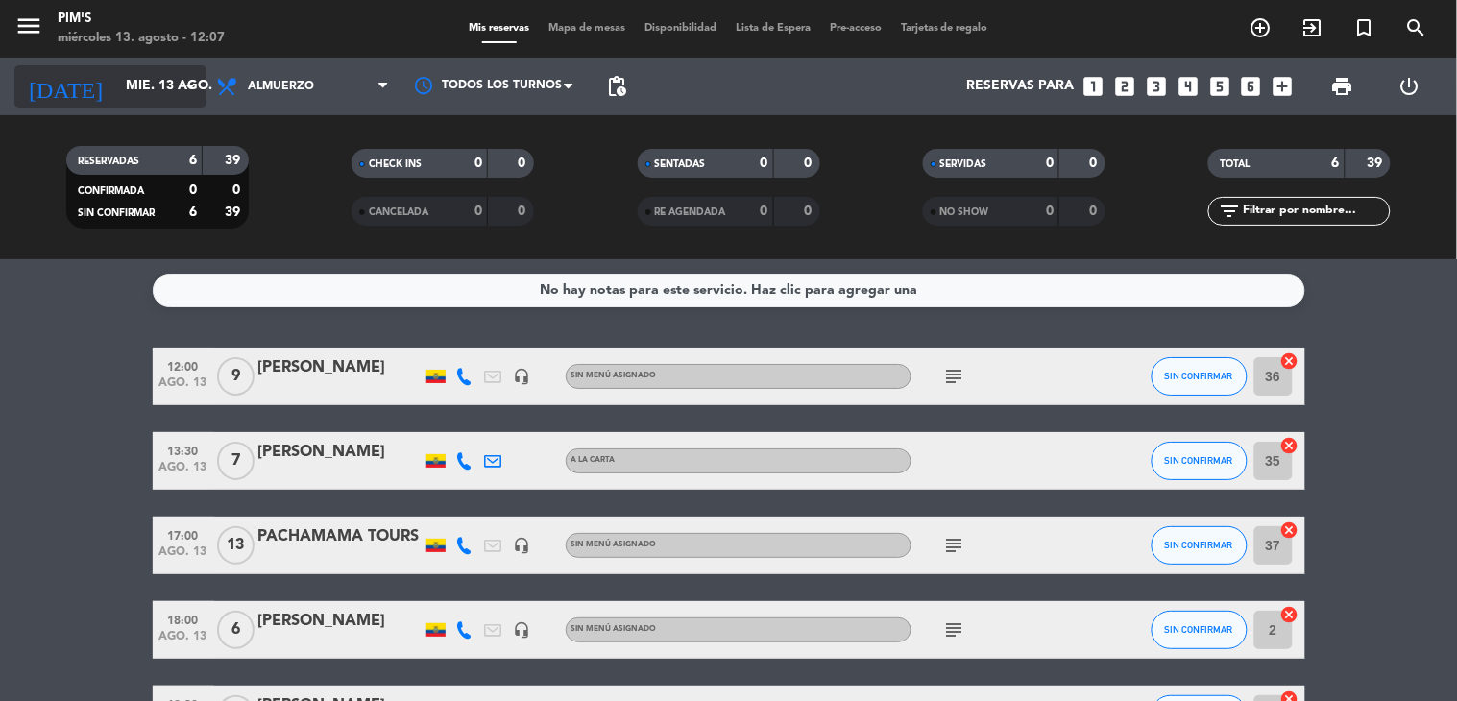
click at [116, 80] on input "mié. 13 ago." at bounding box center [207, 86] width 182 height 35
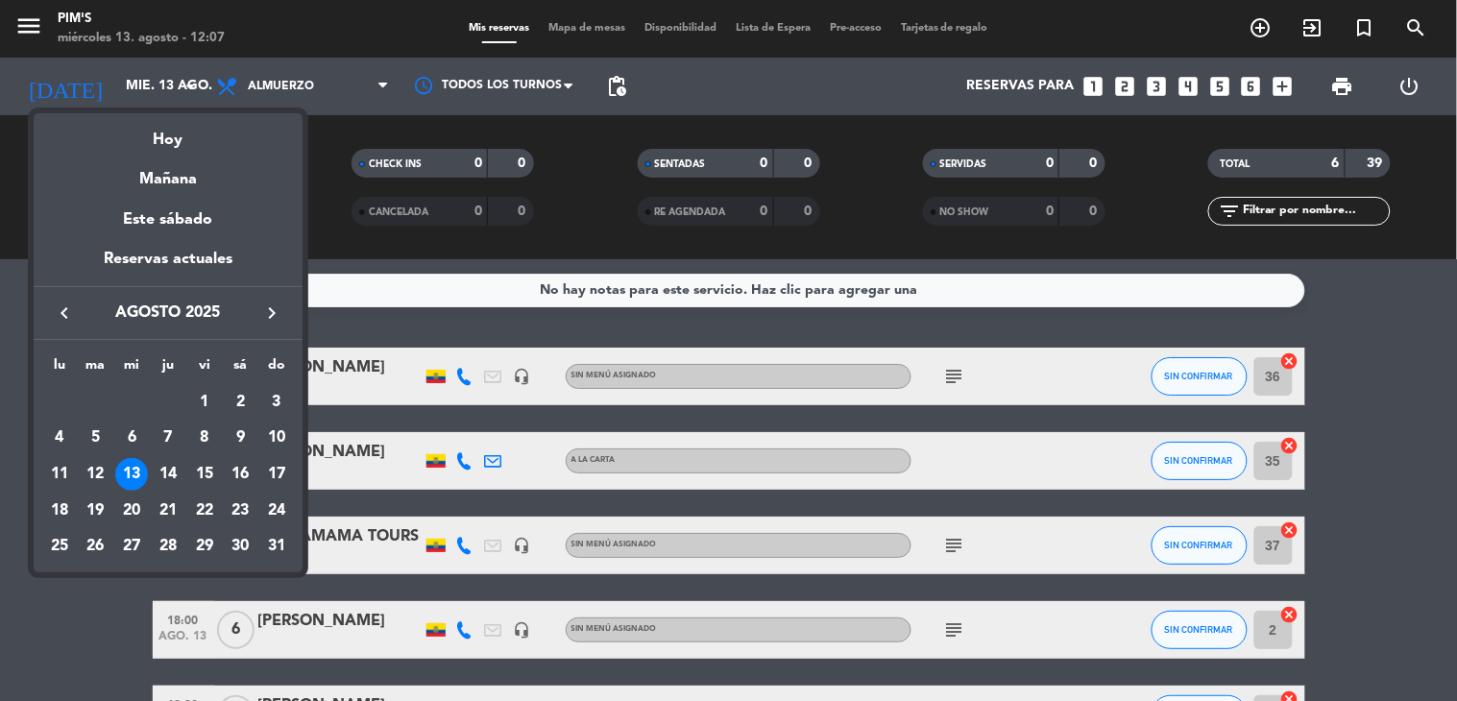
click at [156, 128] on div "Hoy" at bounding box center [168, 132] width 269 height 39
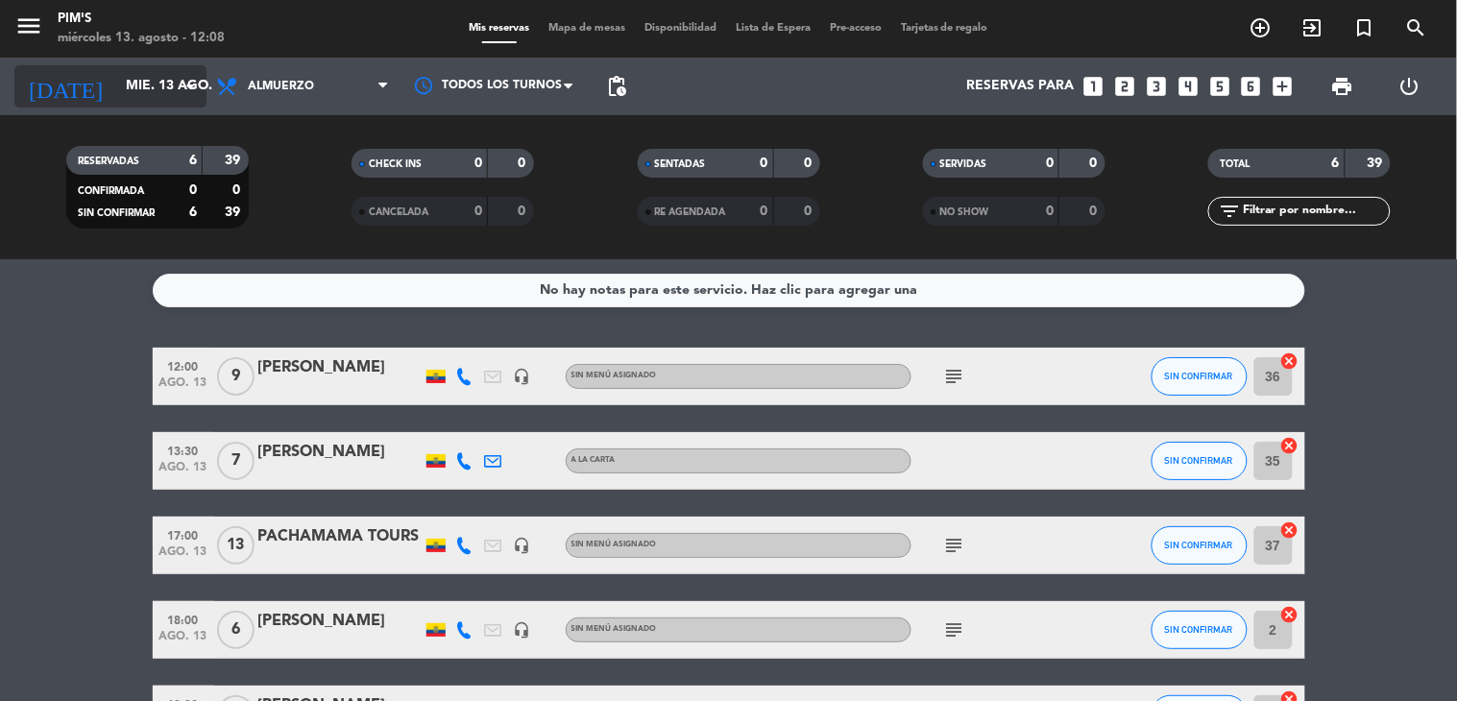
click at [190, 87] on icon "arrow_drop_down" at bounding box center [190, 86] width 23 height 23
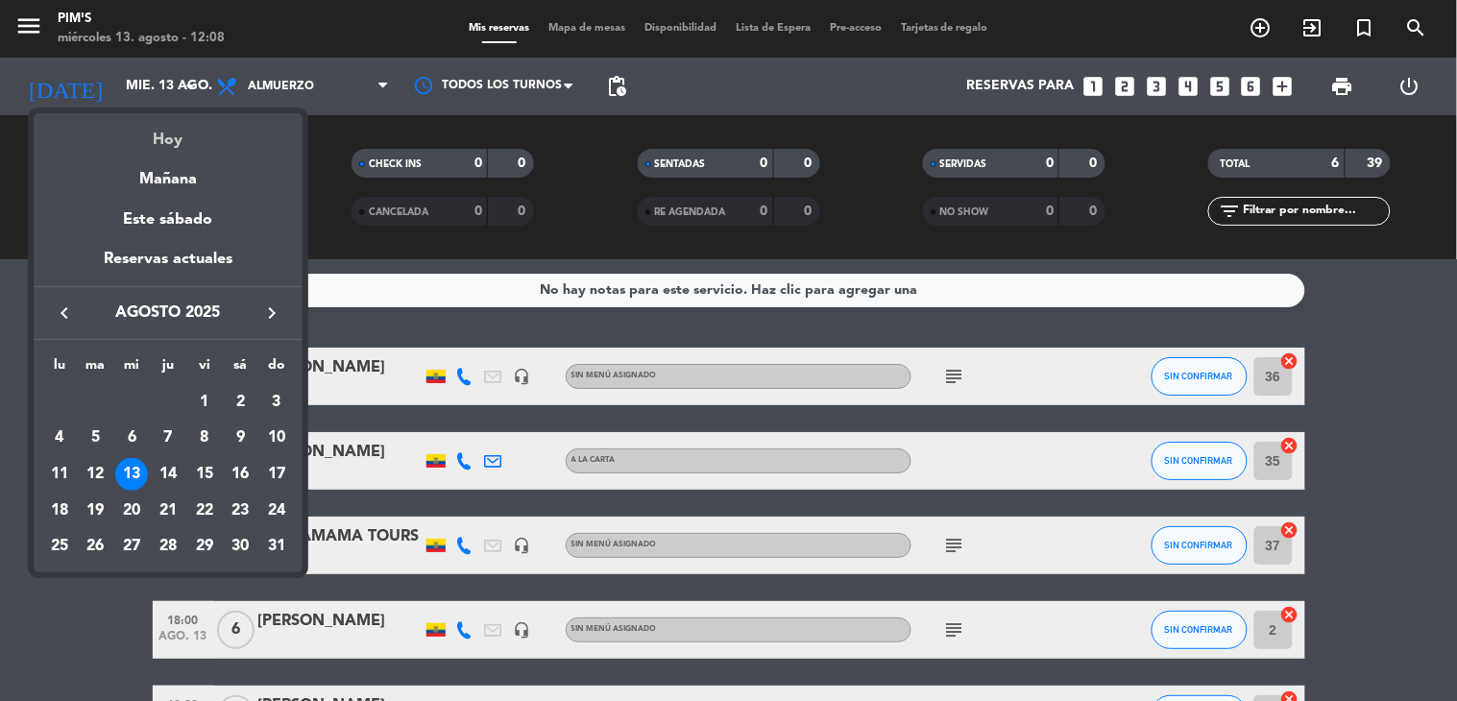
click at [147, 140] on div "Hoy" at bounding box center [168, 132] width 269 height 39
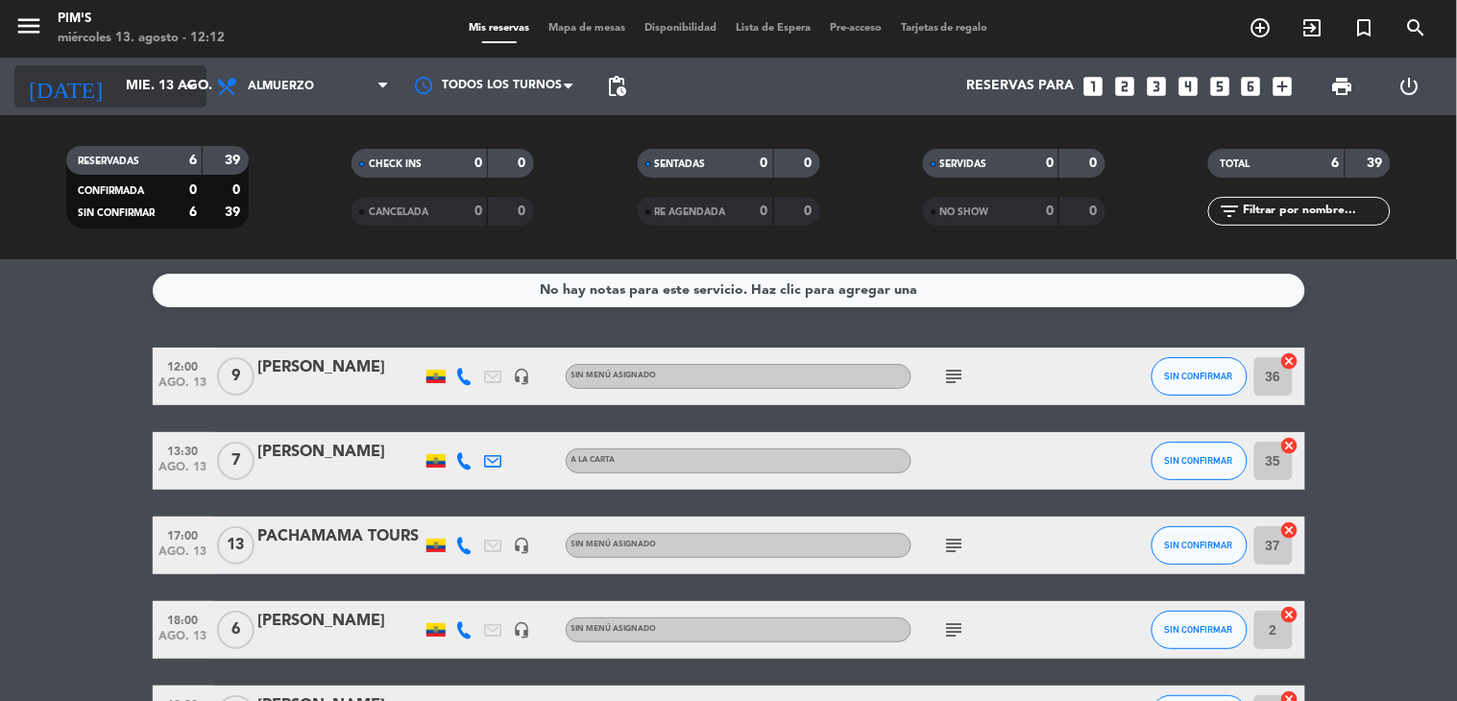
click at [151, 69] on input "mié. 13 ago." at bounding box center [207, 86] width 182 height 35
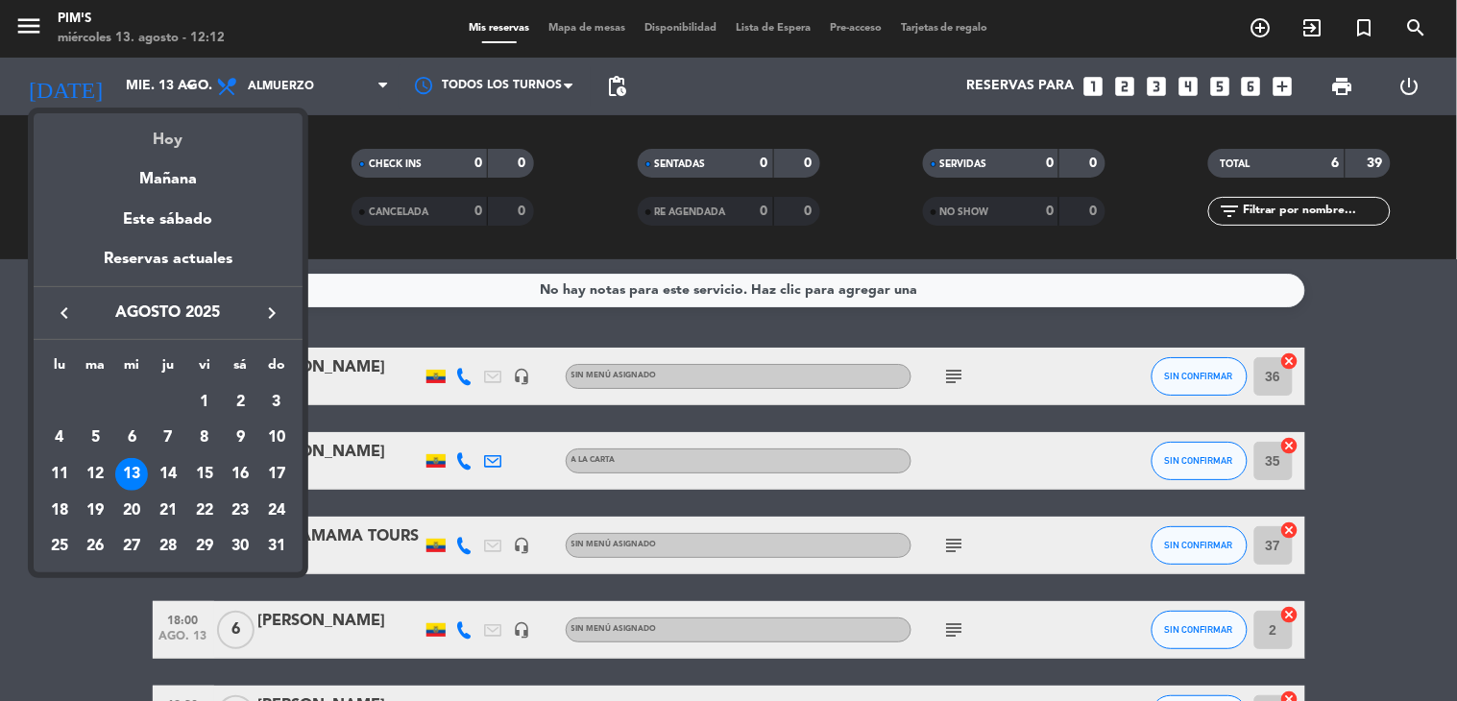
click at [169, 127] on div "Hoy" at bounding box center [168, 132] width 269 height 39
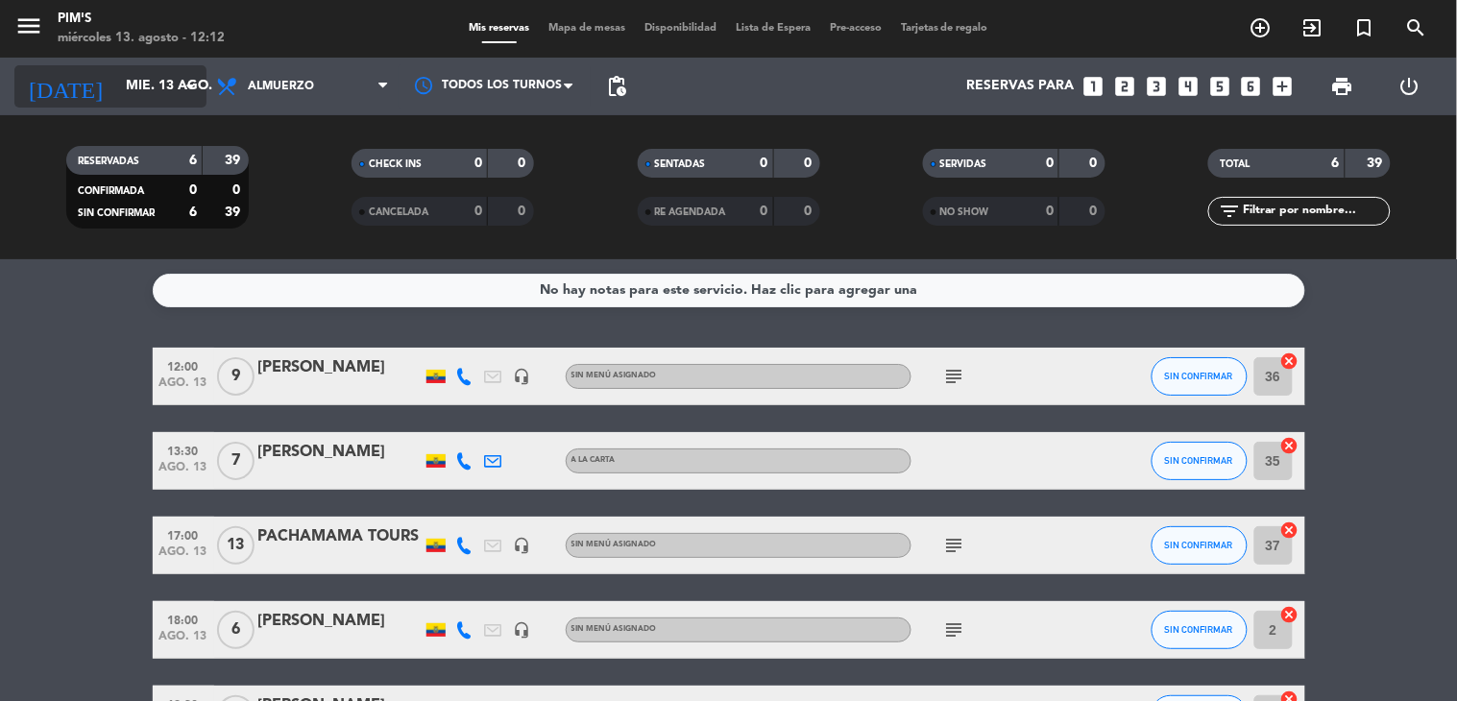
click at [150, 79] on input "mié. 13 ago." at bounding box center [207, 86] width 182 height 35
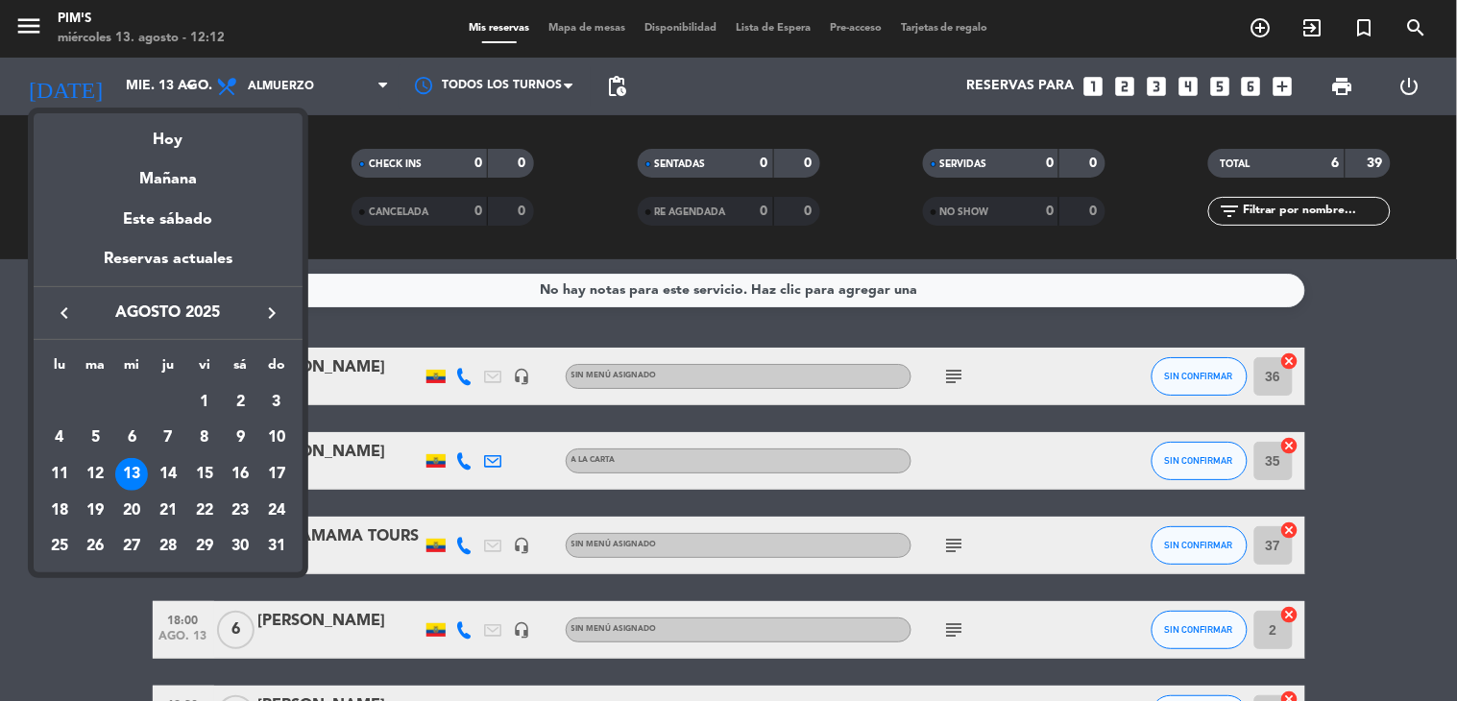
click at [171, 140] on div "Hoy" at bounding box center [168, 132] width 269 height 39
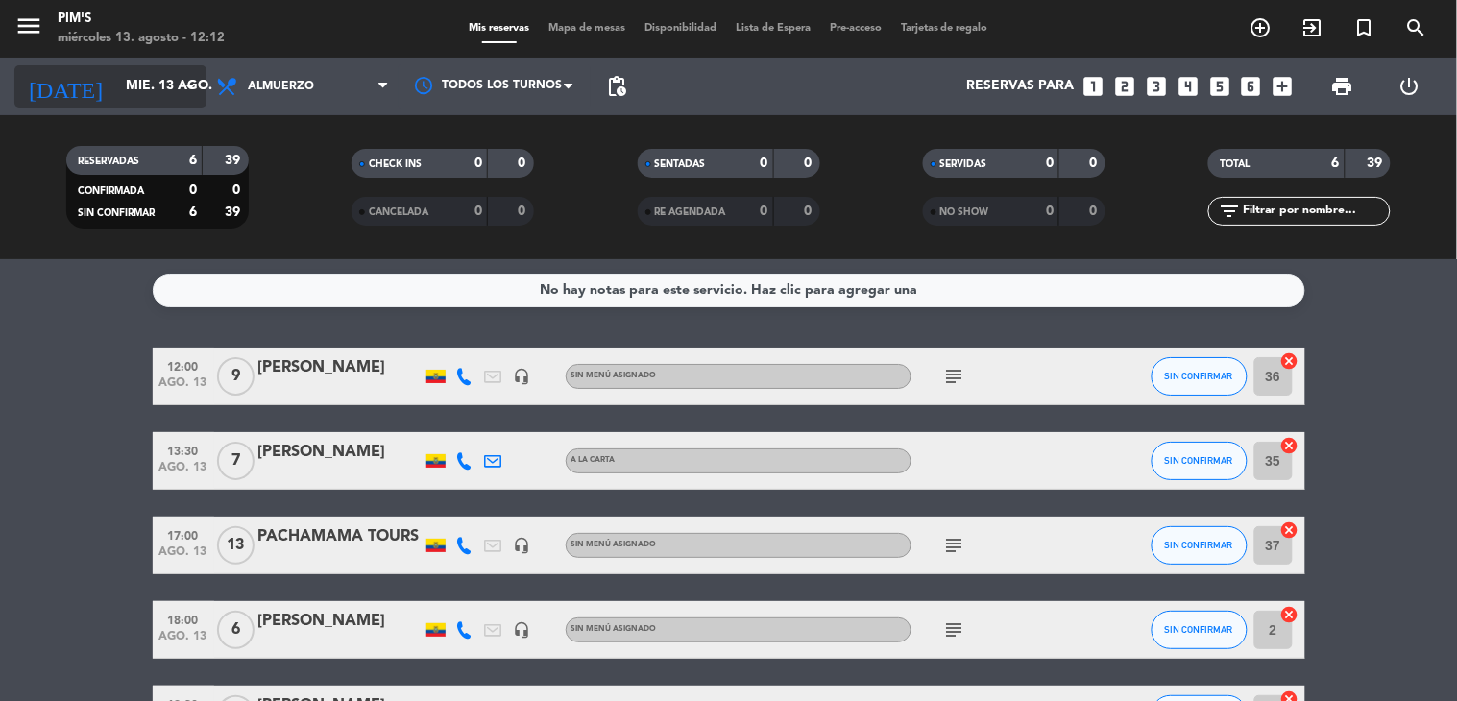
click at [185, 84] on icon "arrow_drop_down" at bounding box center [190, 86] width 23 height 23
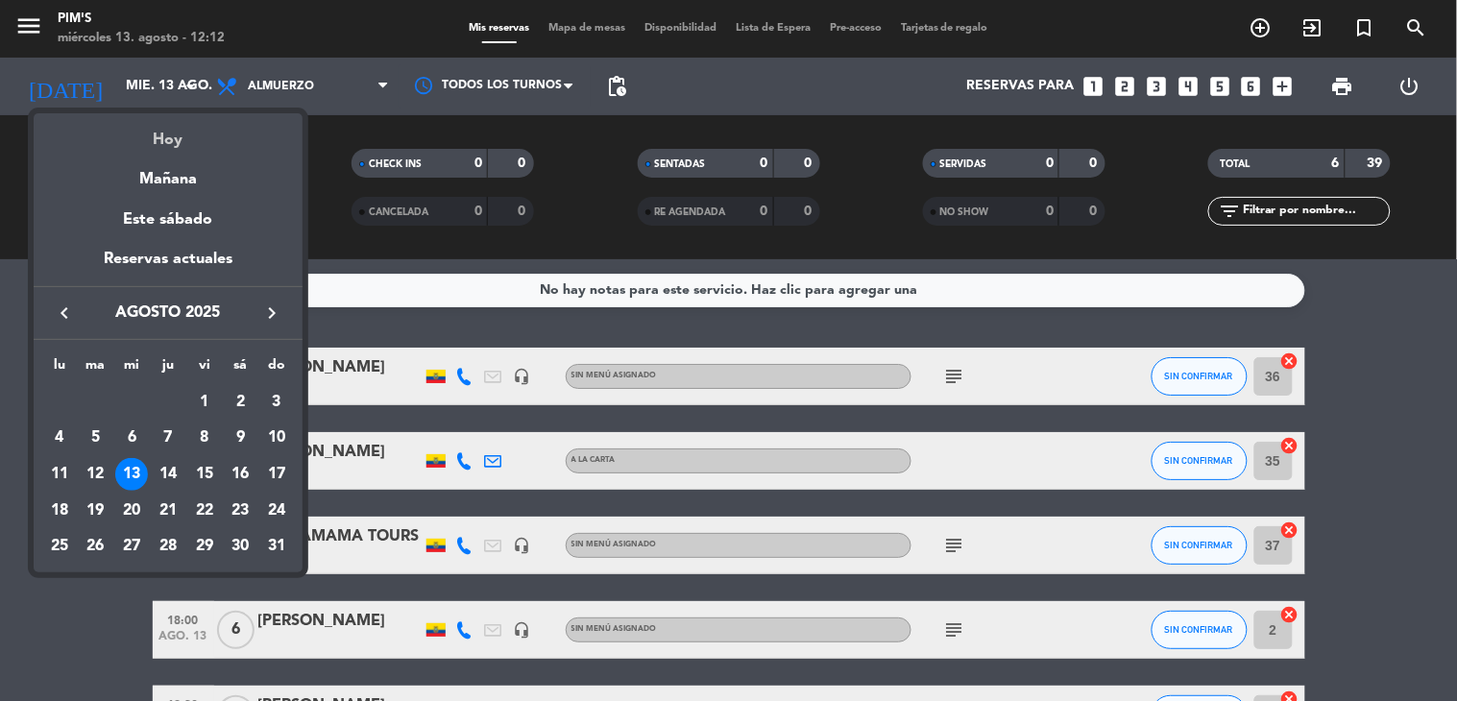
click at [173, 132] on div "Hoy" at bounding box center [168, 132] width 269 height 39
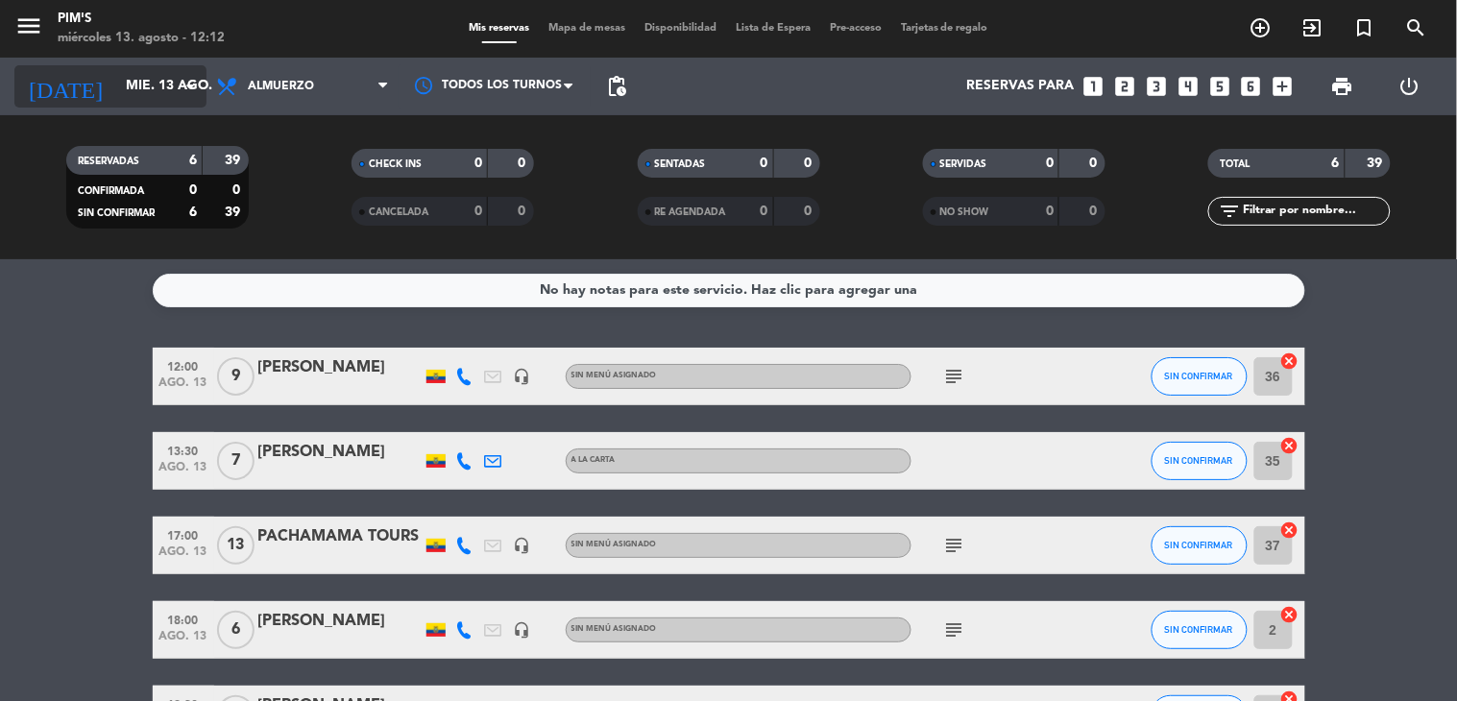
drag, startPoint x: 151, startPoint y: 90, endPoint x: 165, endPoint y: 71, distance: 24.0
click at [165, 71] on input "mié. 13 ago." at bounding box center [207, 86] width 182 height 35
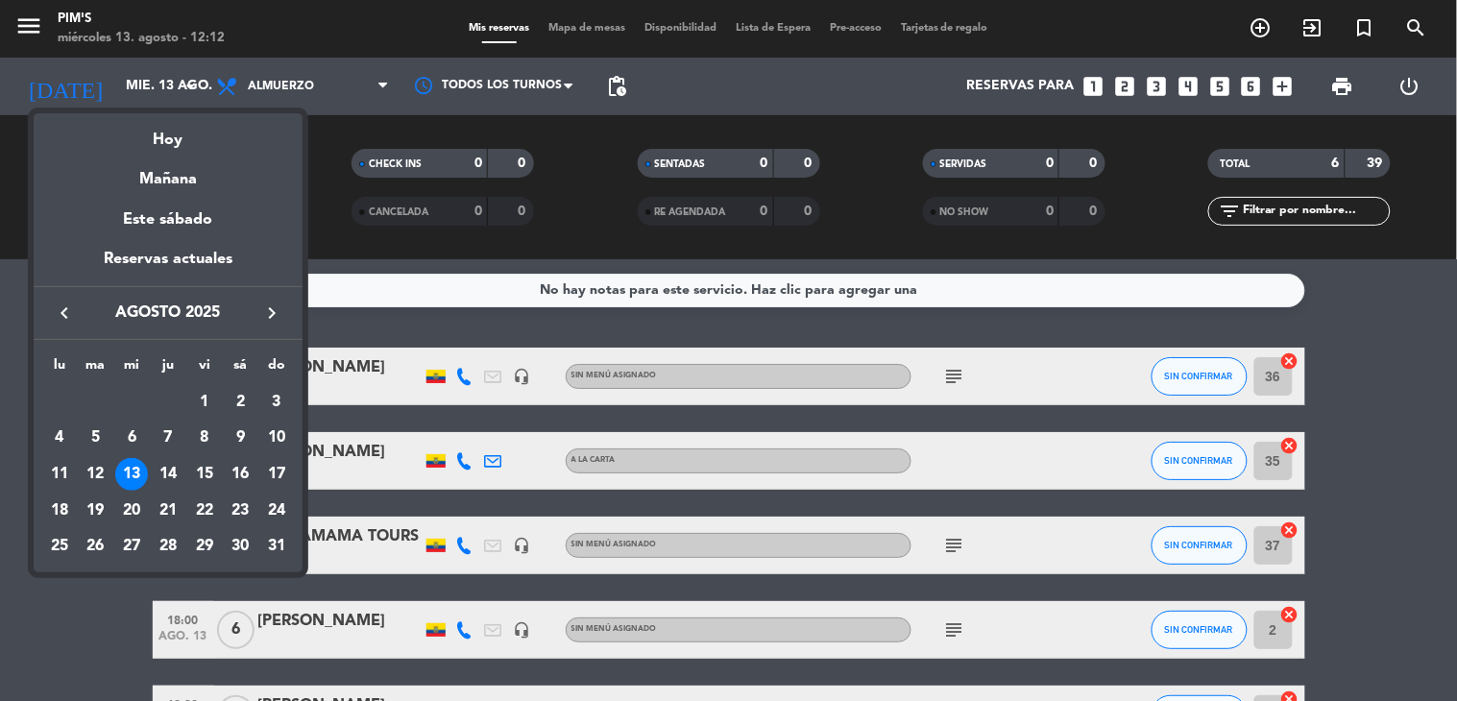
click at [147, 138] on div "Hoy" at bounding box center [168, 132] width 269 height 39
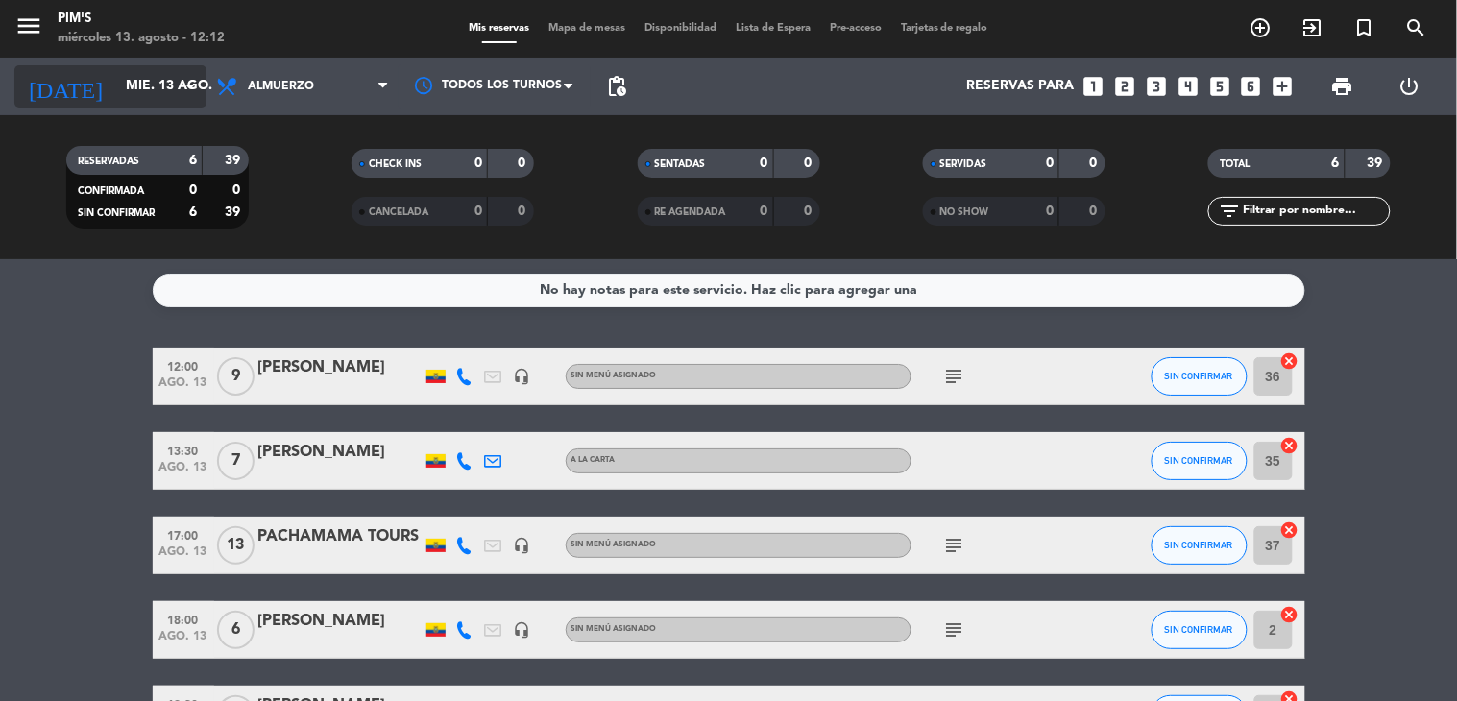
click at [145, 80] on input "mié. 13 ago." at bounding box center [207, 86] width 182 height 35
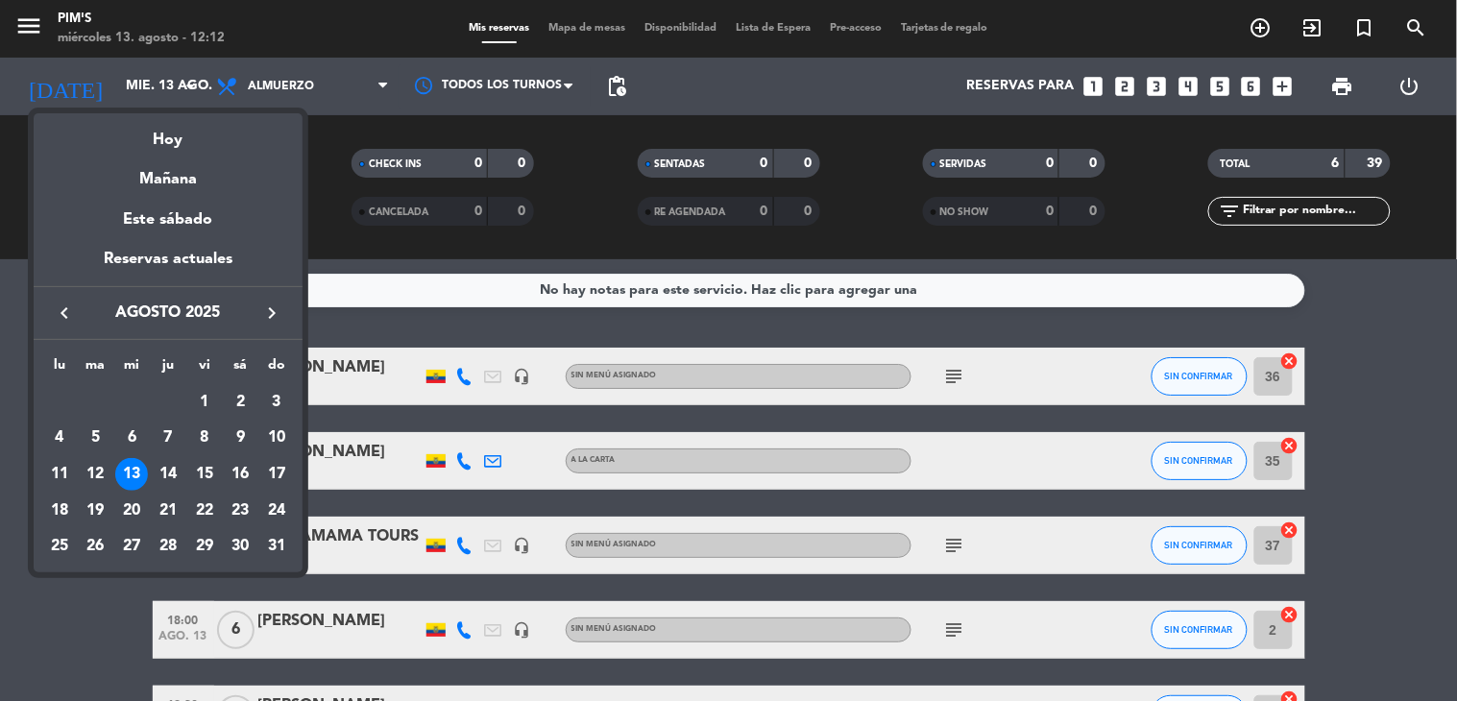
click at [158, 130] on div "Hoy" at bounding box center [168, 132] width 269 height 39
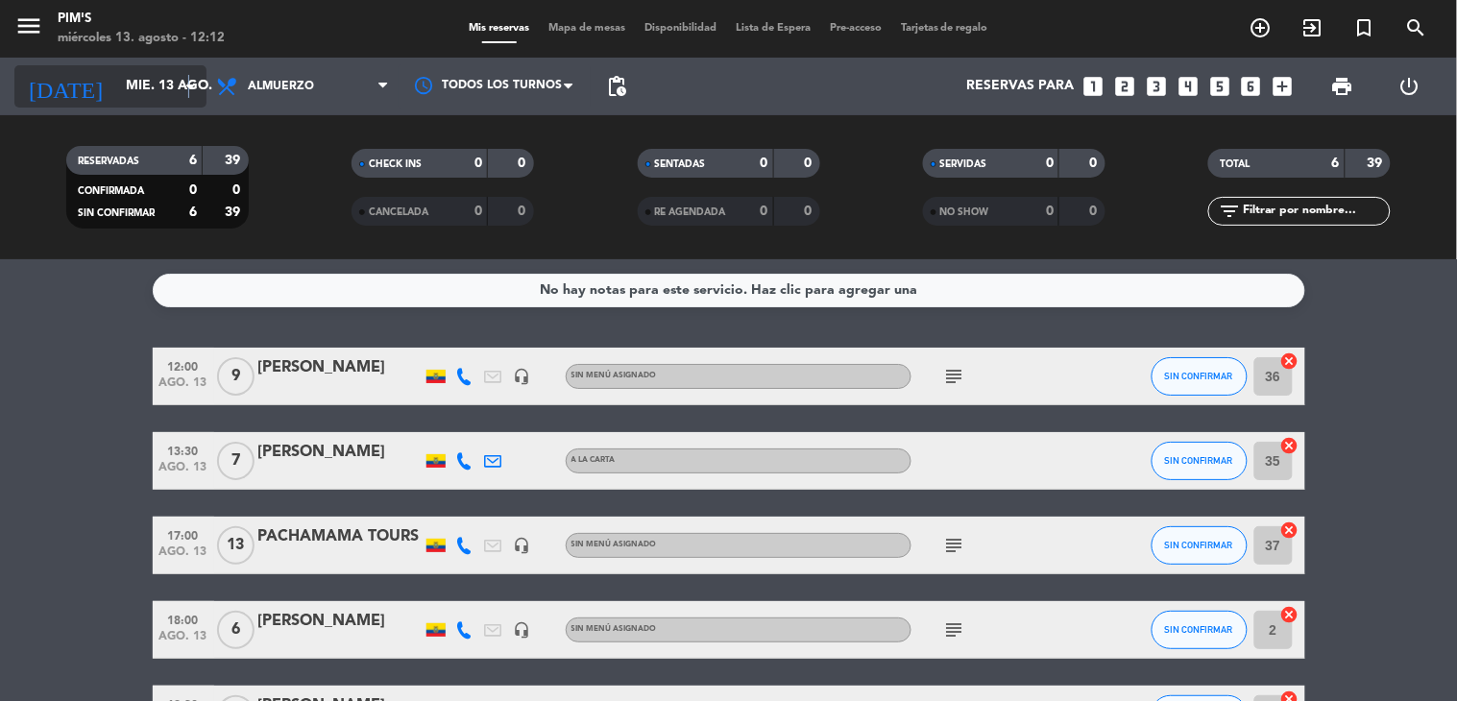
click at [188, 75] on icon "arrow_drop_down" at bounding box center [190, 86] width 23 height 23
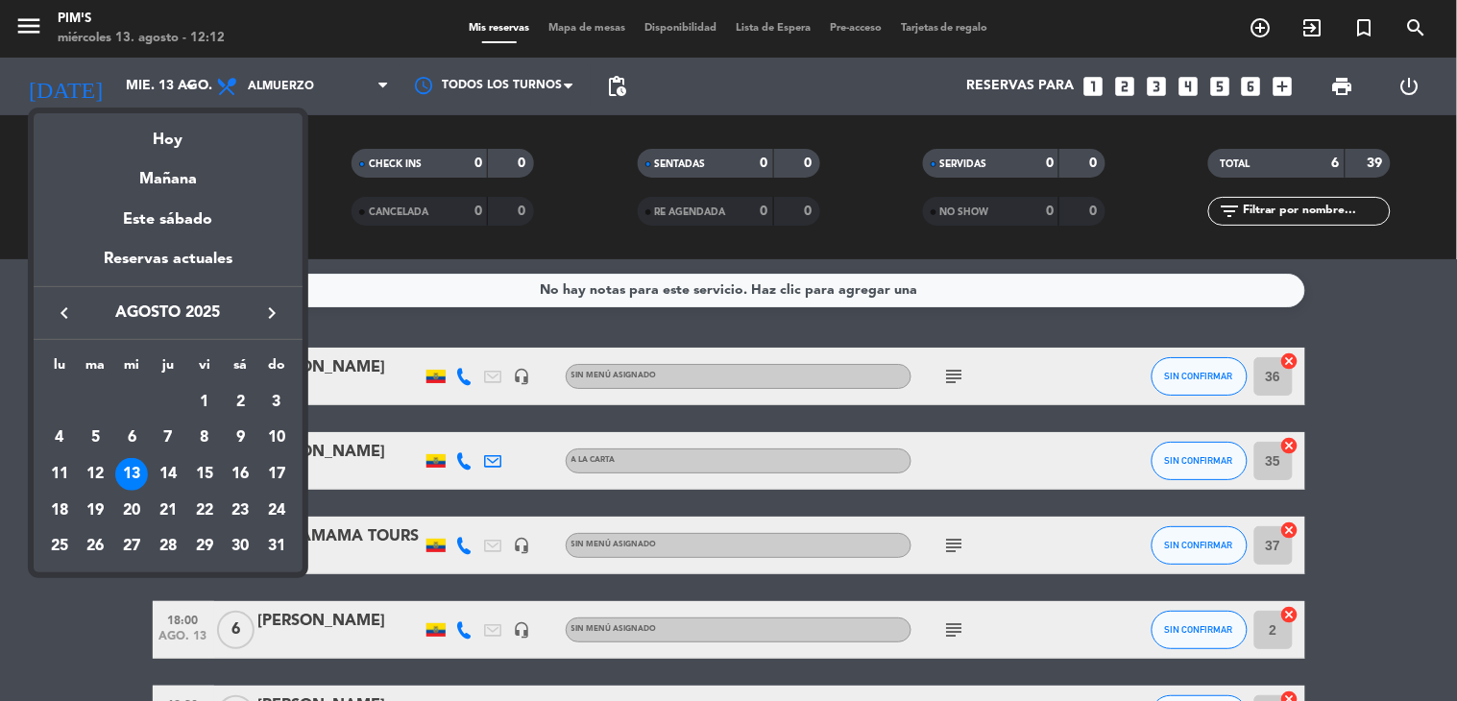
click at [151, 137] on div "Hoy" at bounding box center [168, 132] width 269 height 39
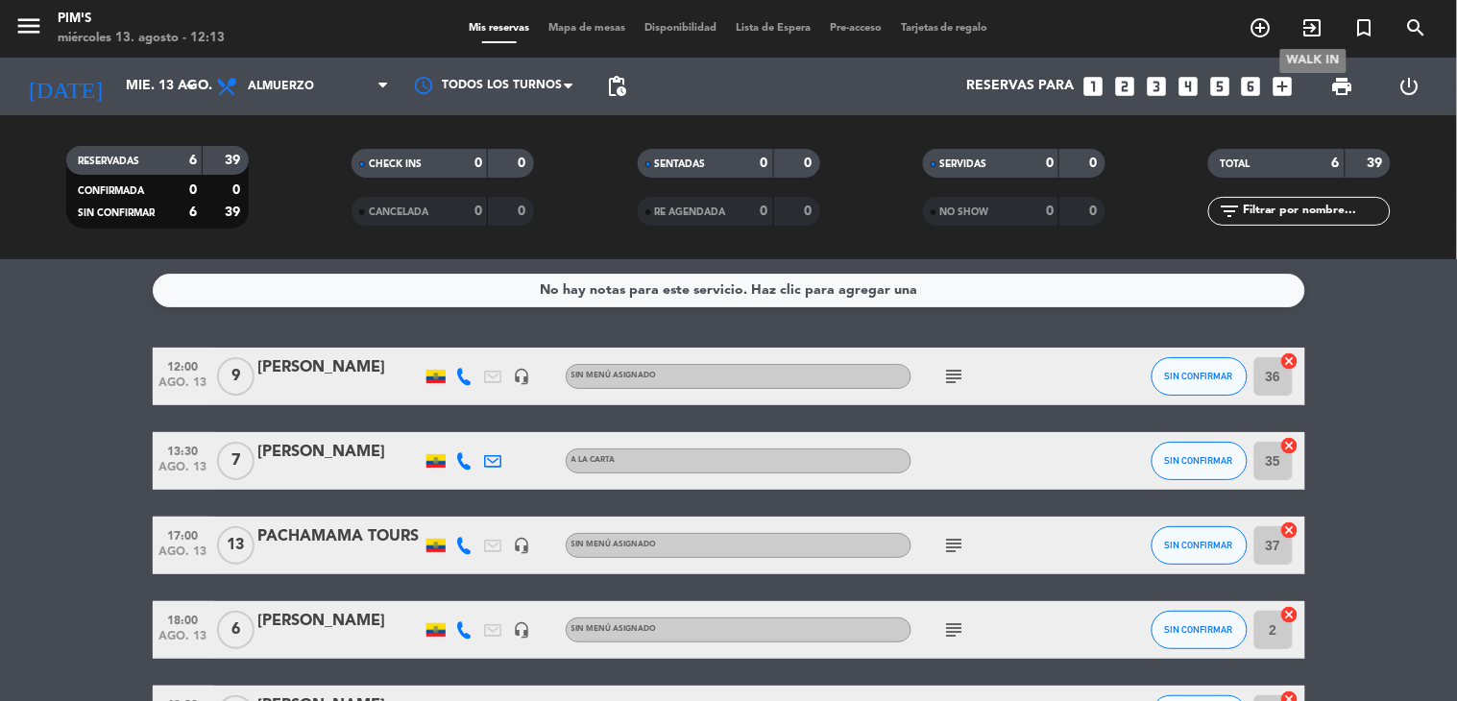
click at [1319, 27] on icon "exit_to_app" at bounding box center [1312, 27] width 23 height 23
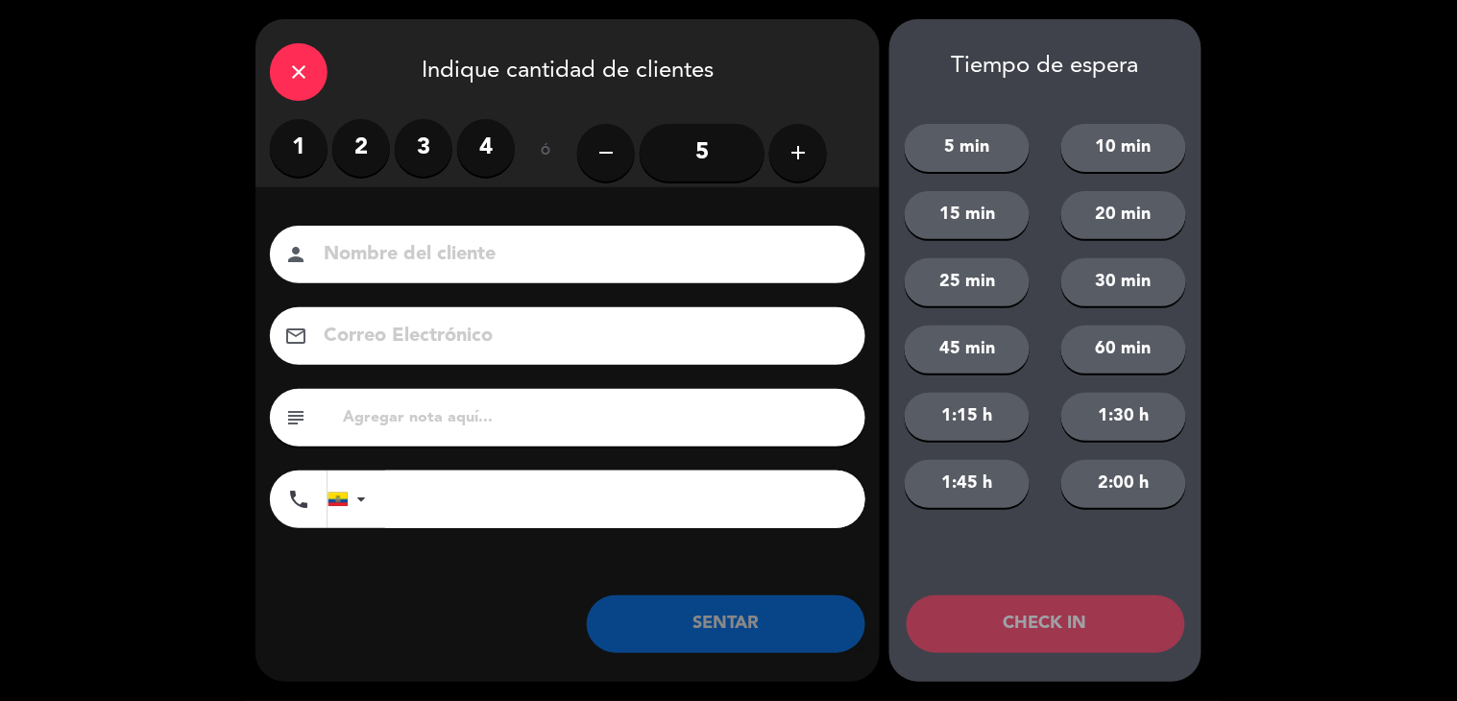
click at [350, 150] on label "2" at bounding box center [361, 148] width 58 height 58
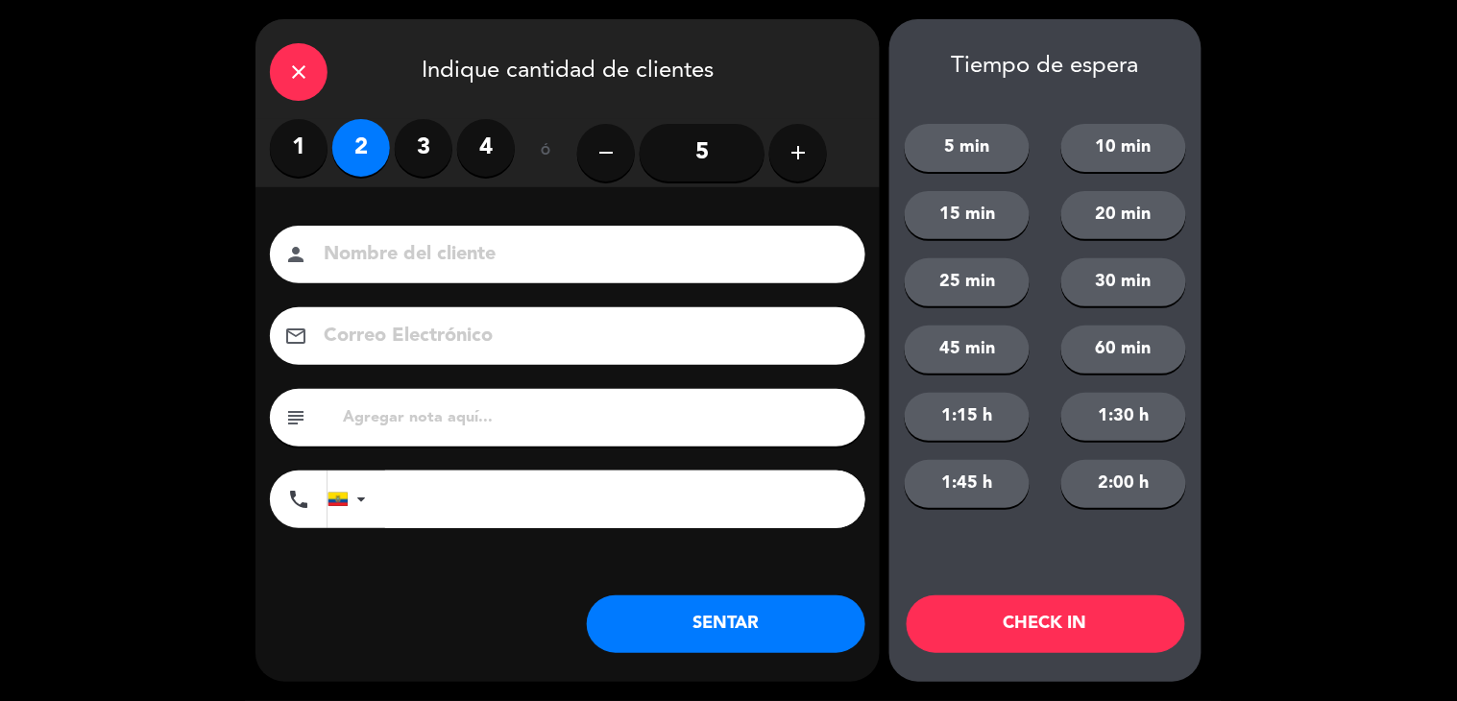
click at [398, 235] on div "person" at bounding box center [567, 255] width 595 height 58
click at [418, 251] on input at bounding box center [581, 255] width 519 height 34
type input "[PERSON_NAME]"
click at [386, 483] on input "tel" at bounding box center [625, 500] width 480 height 58
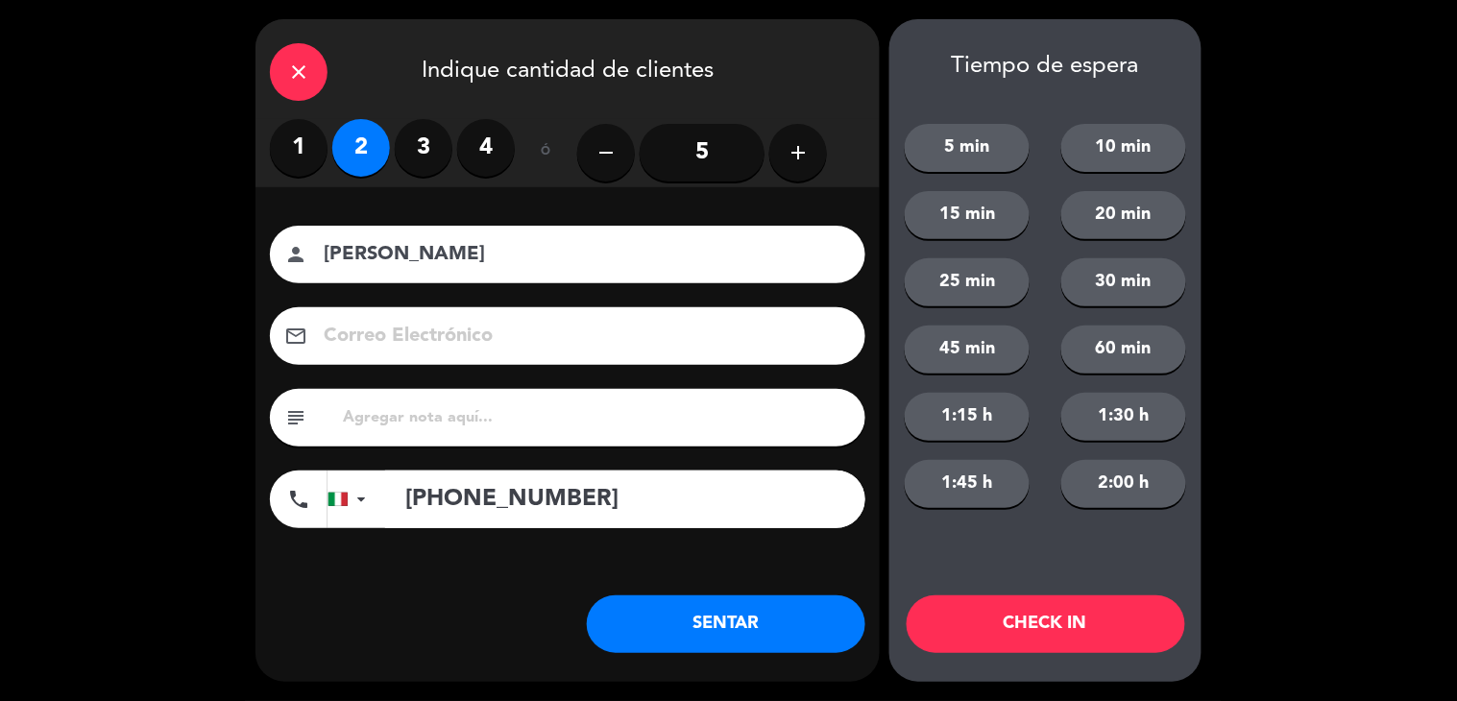
type input "[PHONE_NUMBER]"
click at [648, 610] on button "SENTAR" at bounding box center [726, 624] width 279 height 58
